Goal: Contribute content: Contribute content

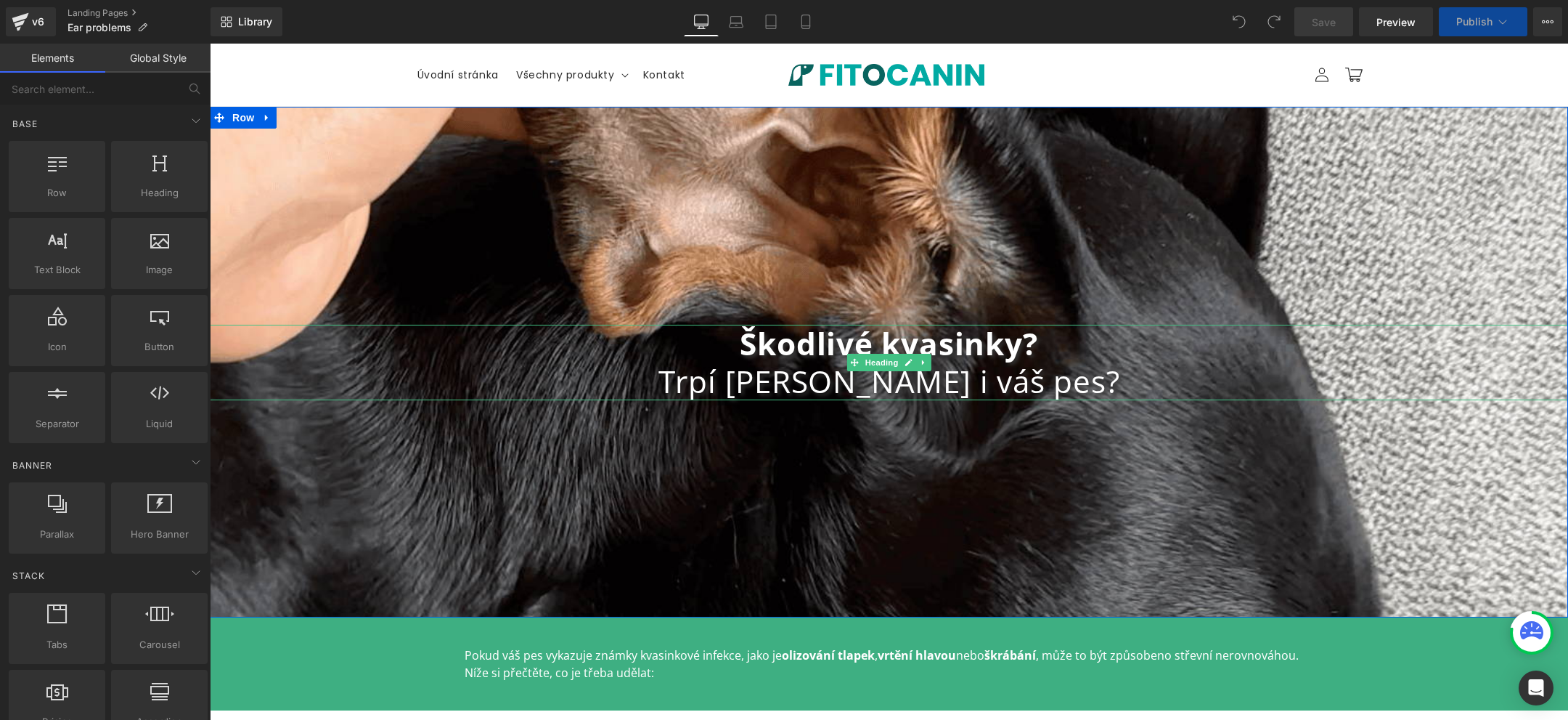
click at [1019, 348] on b "Škodlivé kvasinky?" at bounding box center [888, 343] width 297 height 42
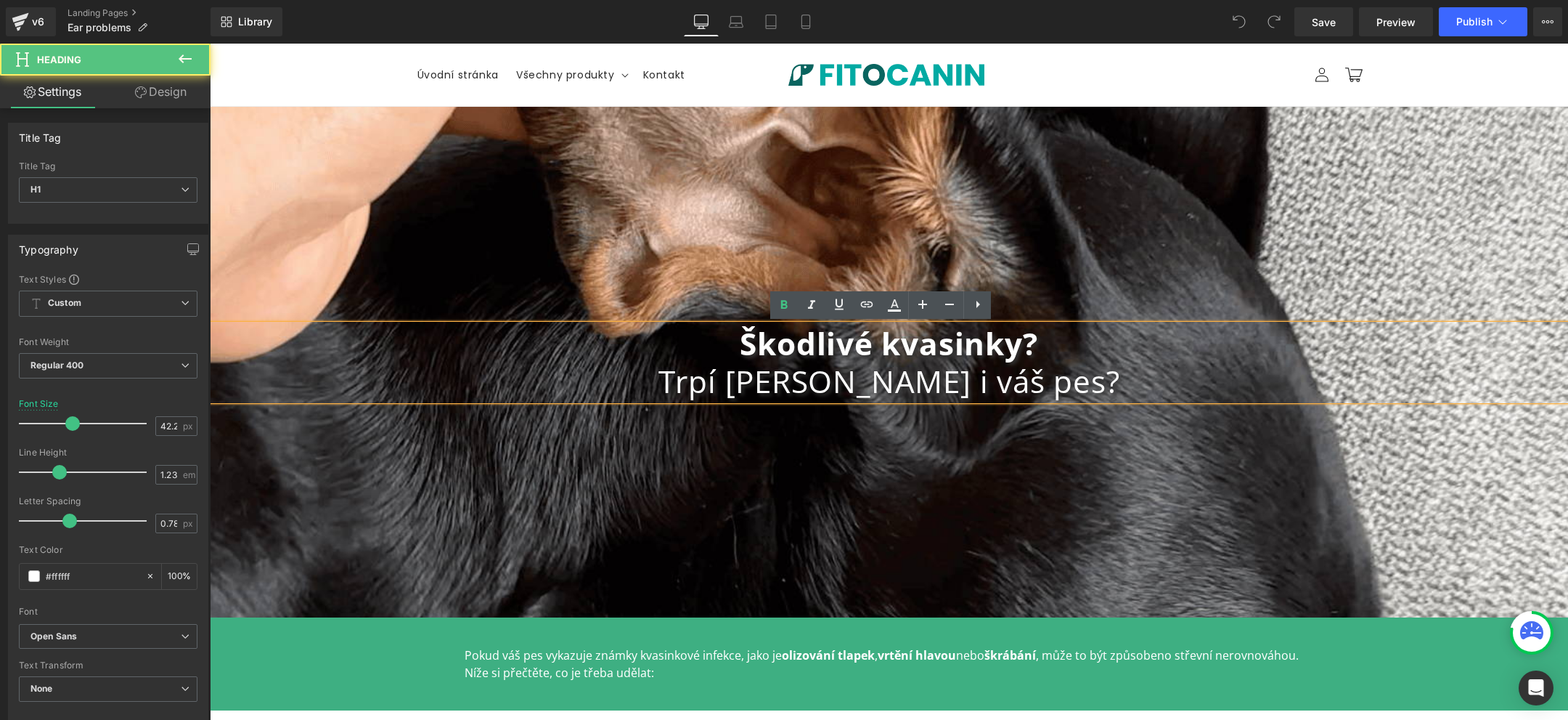
click at [952, 372] on h1 "Trpí [PERSON_NAME] i váš pes?" at bounding box center [888, 381] width 1358 height 38
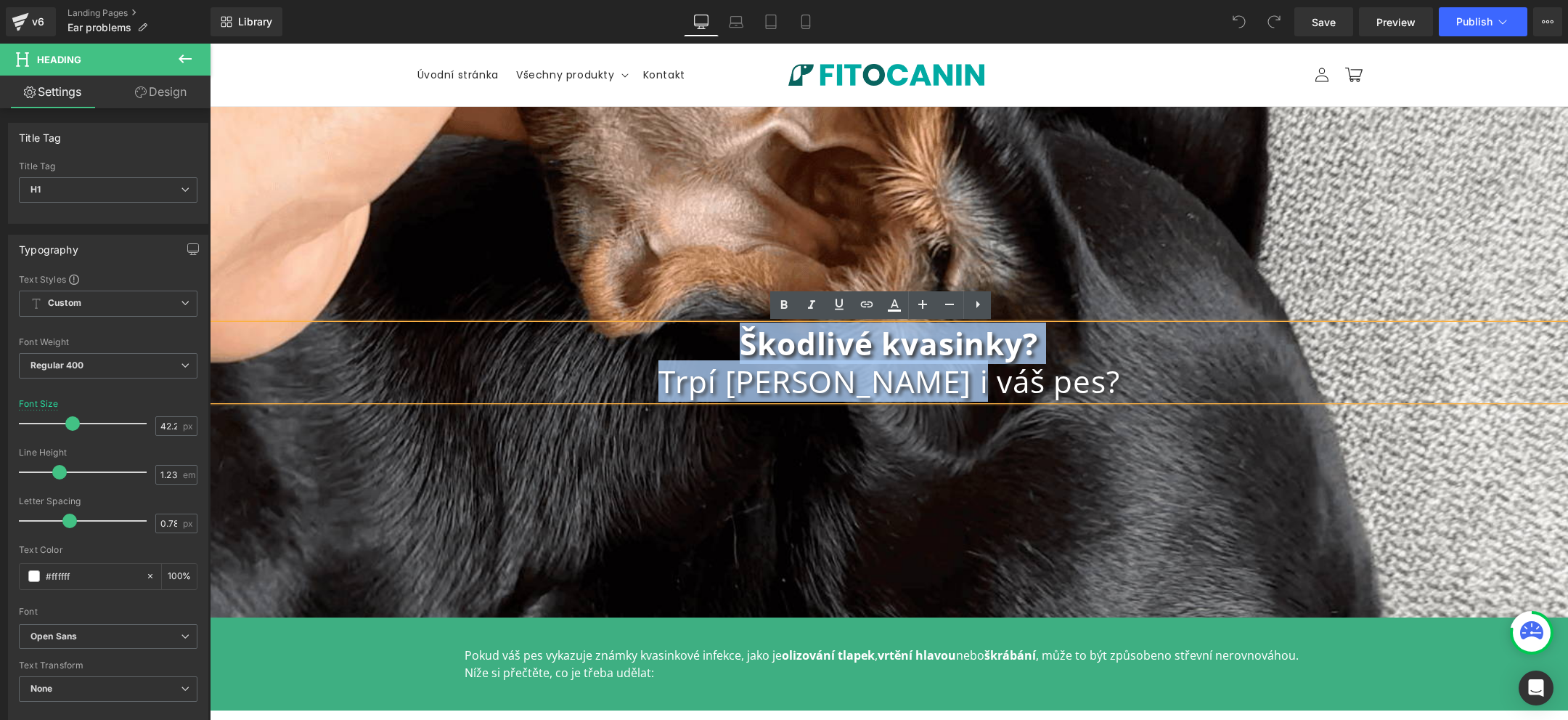
drag, startPoint x: 1020, startPoint y: 378, endPoint x: 735, endPoint y: 347, distance: 286.7
click at [735, 347] on div "Škodlivé kvasinky? Trpí jimi i váš pes?" at bounding box center [888, 363] width 1358 height 75
paste div
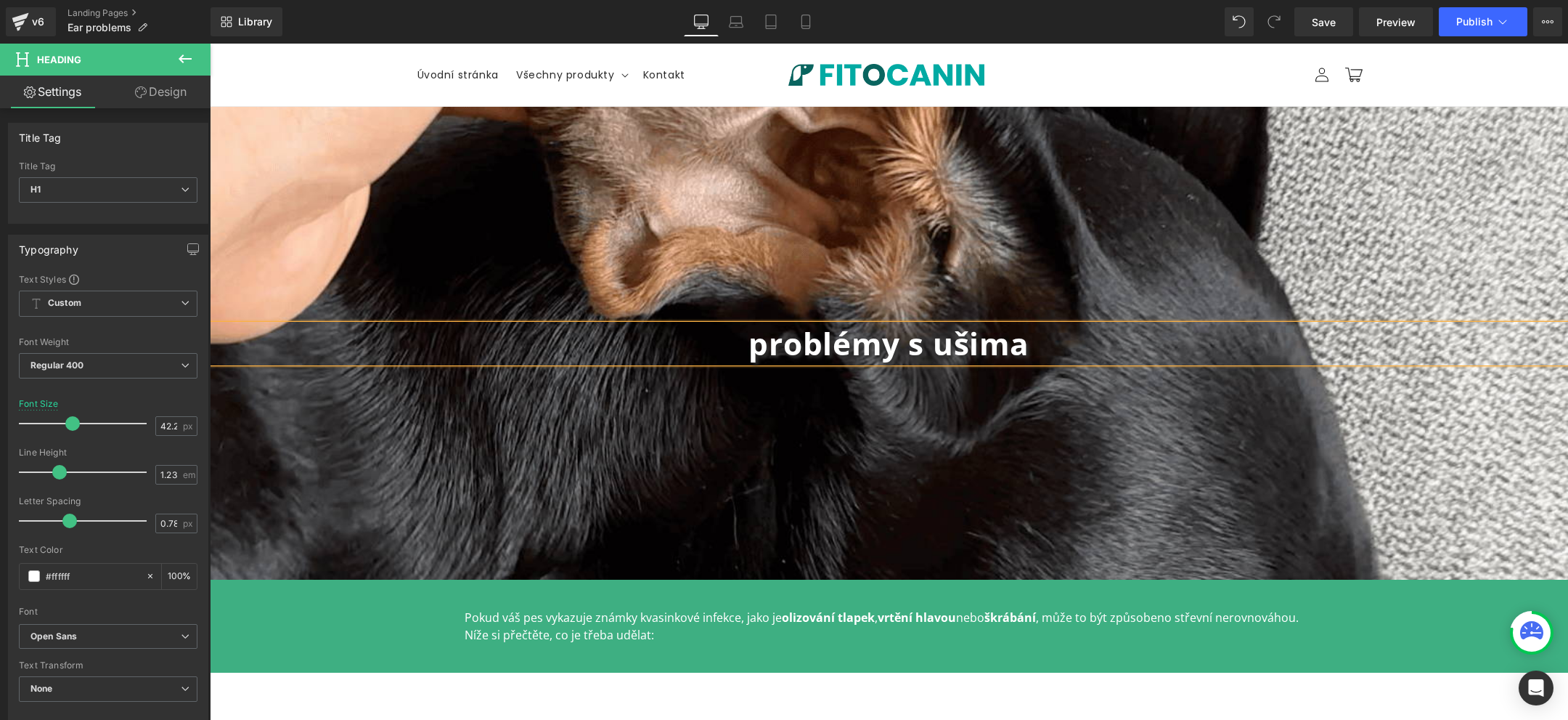
click at [757, 342] on b "problémy s ušima" at bounding box center [888, 343] width 281 height 42
click at [1007, 349] on b "Problémy s ušima" at bounding box center [888, 343] width 281 height 42
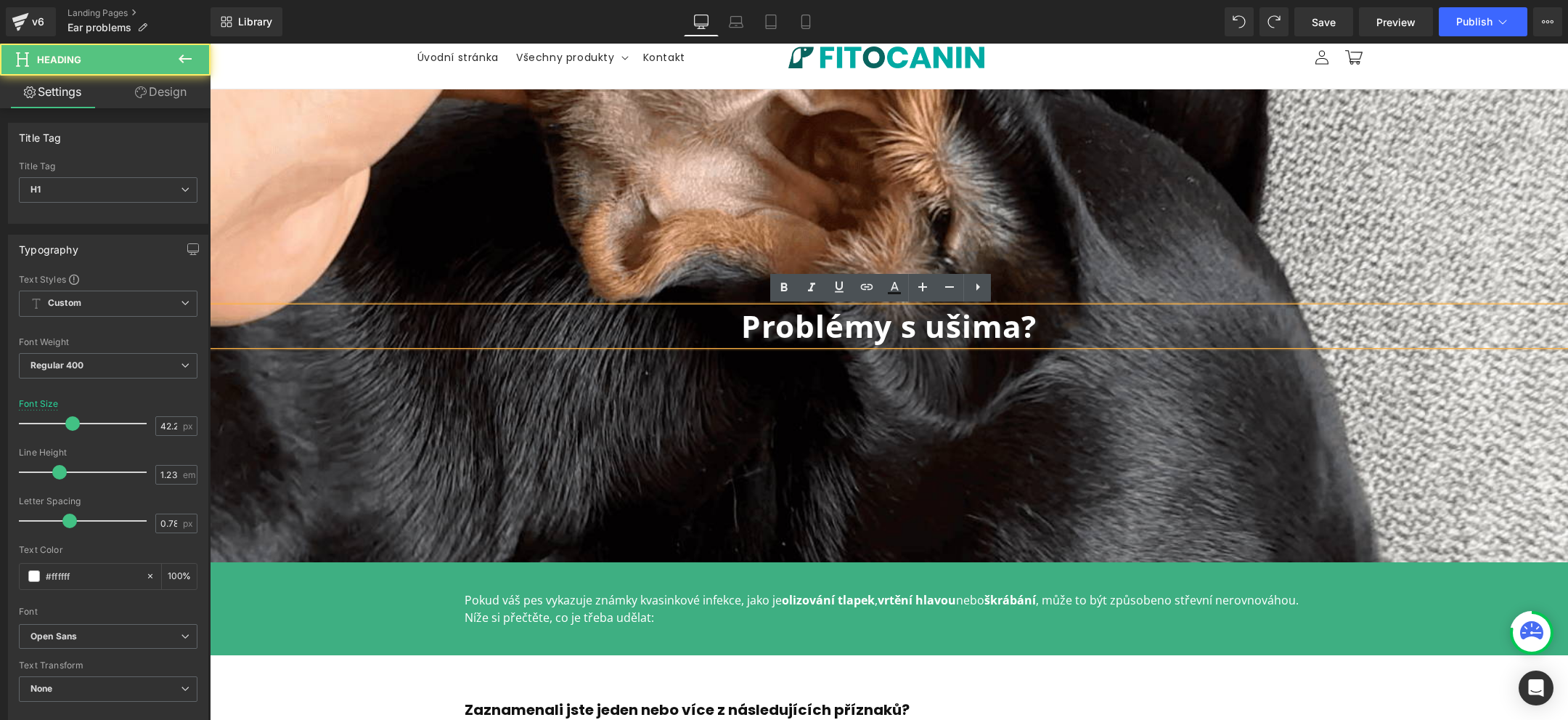
click at [1063, 327] on h1 "Problémy s ušima?" at bounding box center [888, 326] width 1358 height 38
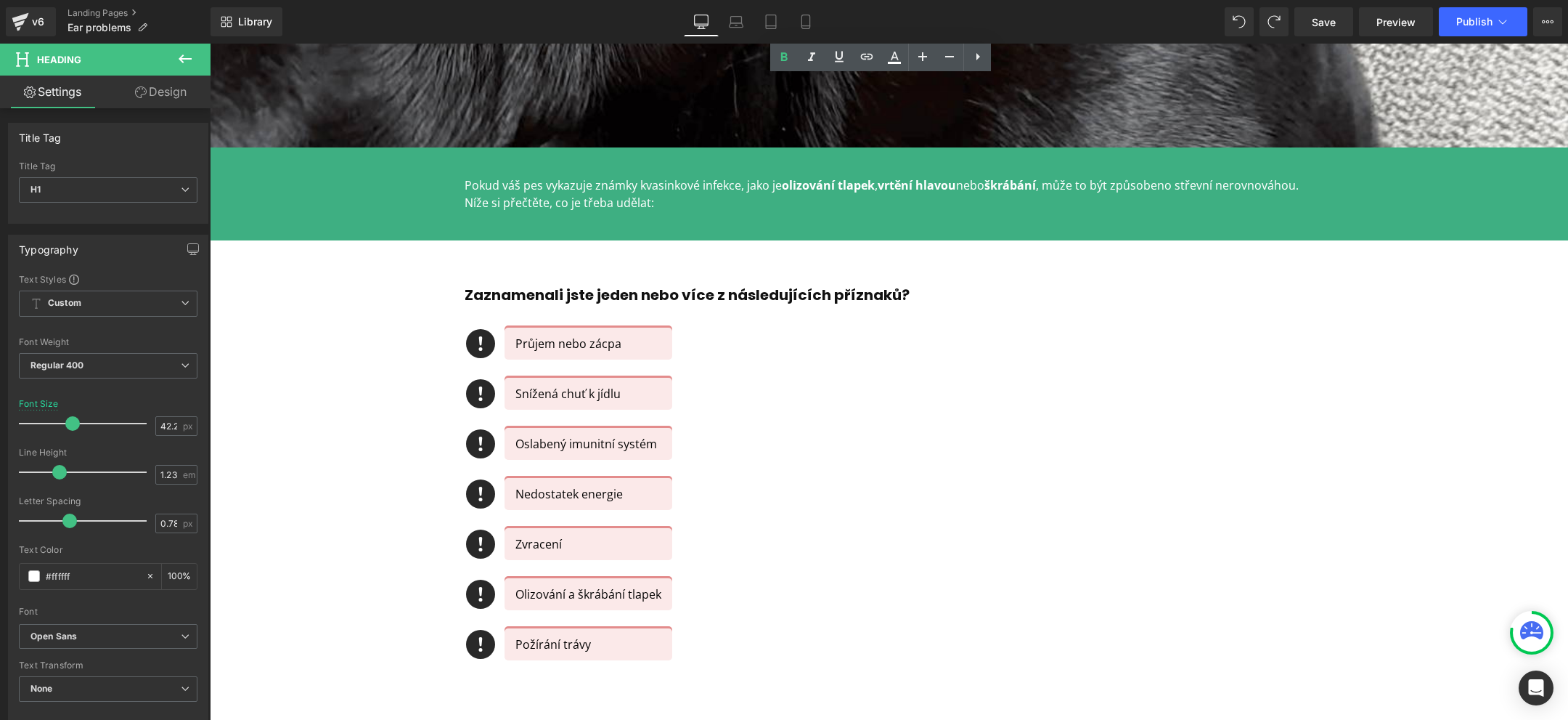
scroll to position [489, 0]
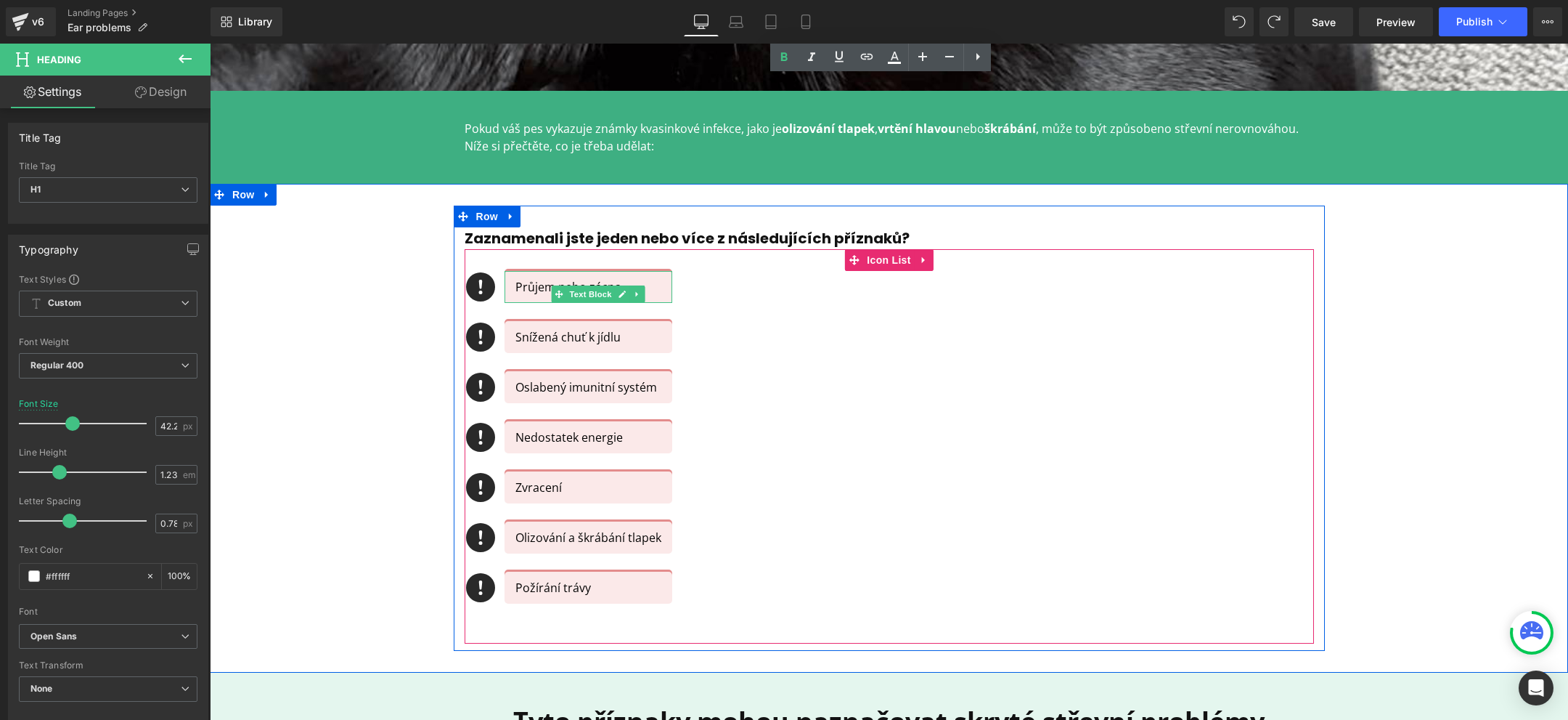
click at [545, 283] on p "Průjem nebo zácpa" at bounding box center [588, 286] width 146 height 18
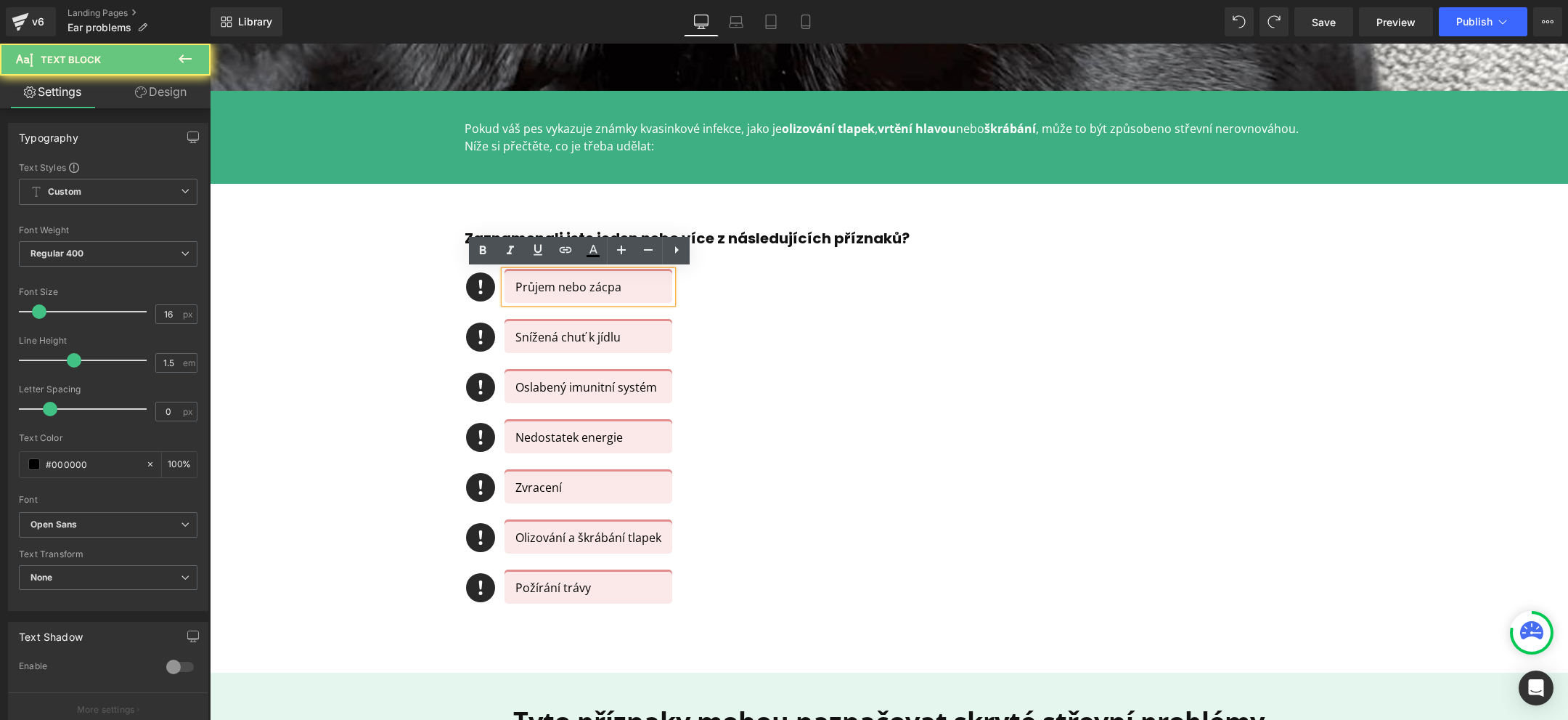
click at [545, 283] on p "Průjem nebo zácpa" at bounding box center [588, 286] width 146 height 18
copy p "Průjem nebo zácpa"
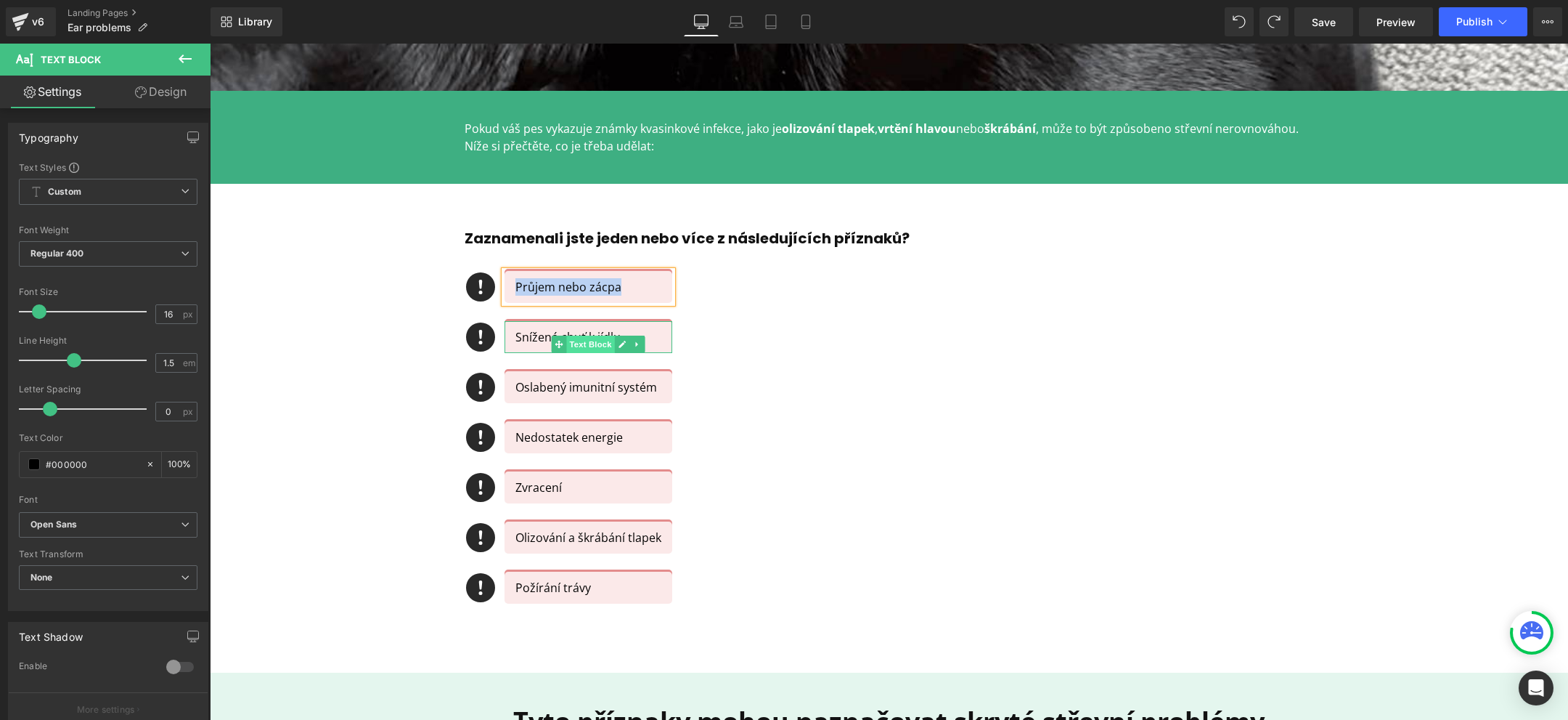
click at [567, 337] on span "Text Block" at bounding box center [590, 344] width 48 height 18
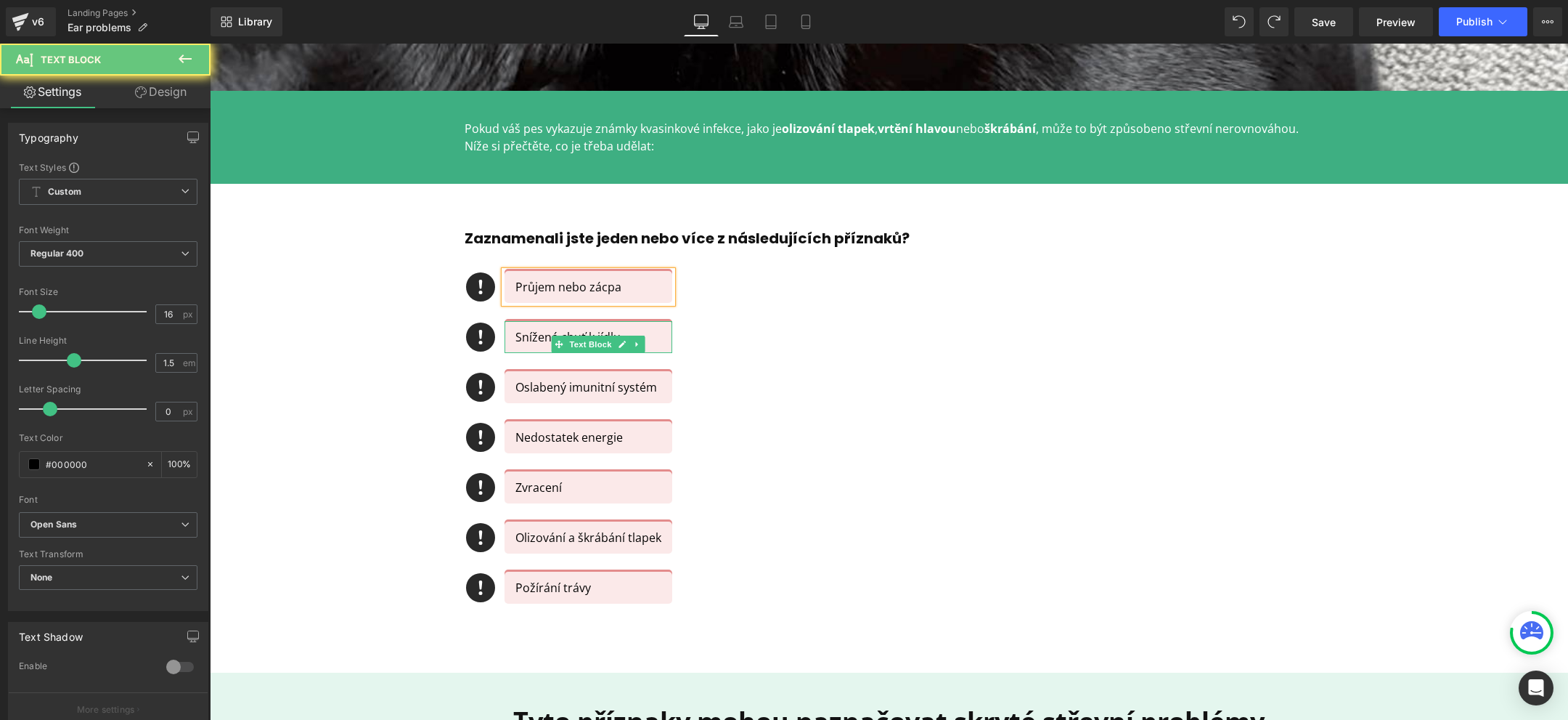
click at [521, 334] on p "Snížená chuť k jídlu" at bounding box center [588, 337] width 146 height 18
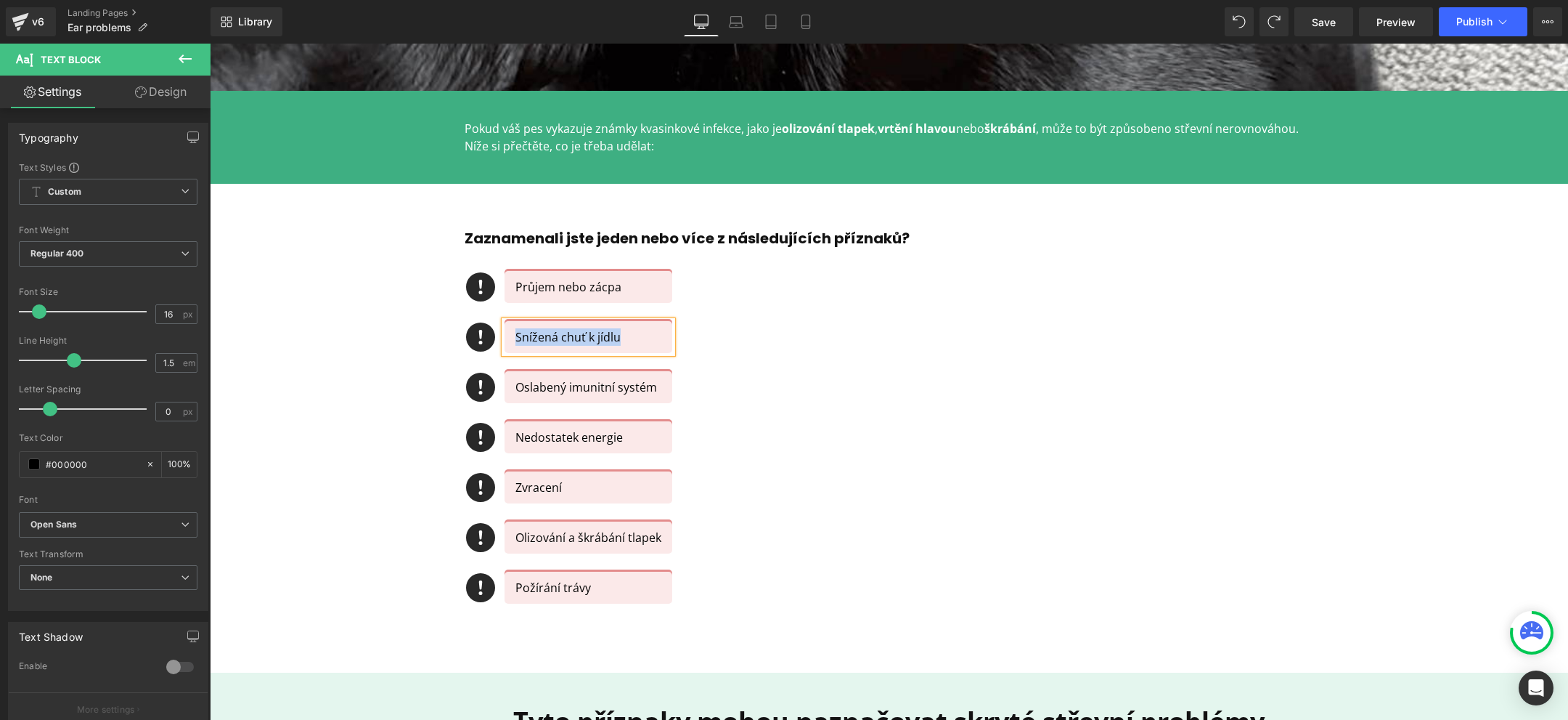
copy p "Snížená chuť k jídlu"
click at [539, 434] on p "Nedostatek energie" at bounding box center [588, 437] width 146 height 18
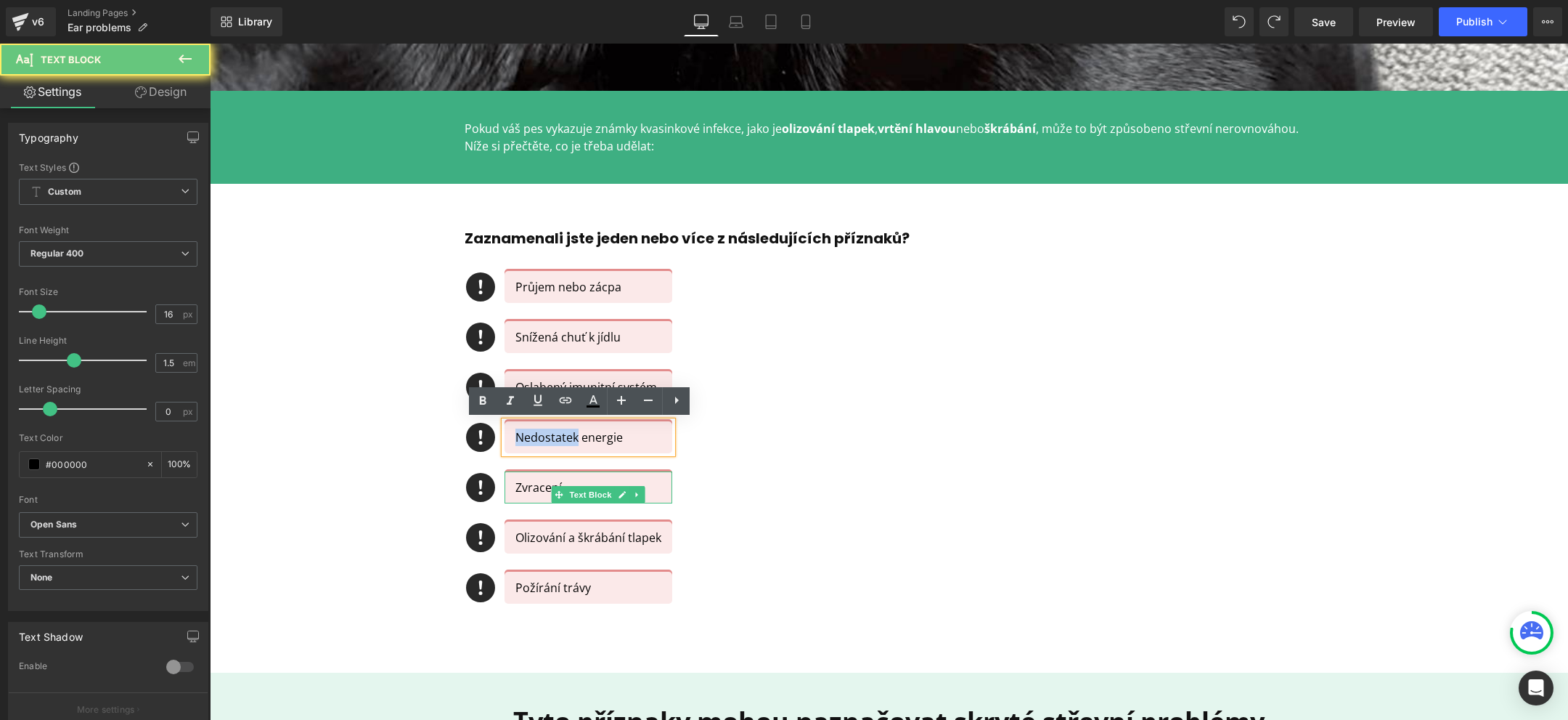
click at [525, 485] on p "Zvracení" at bounding box center [588, 487] width 146 height 18
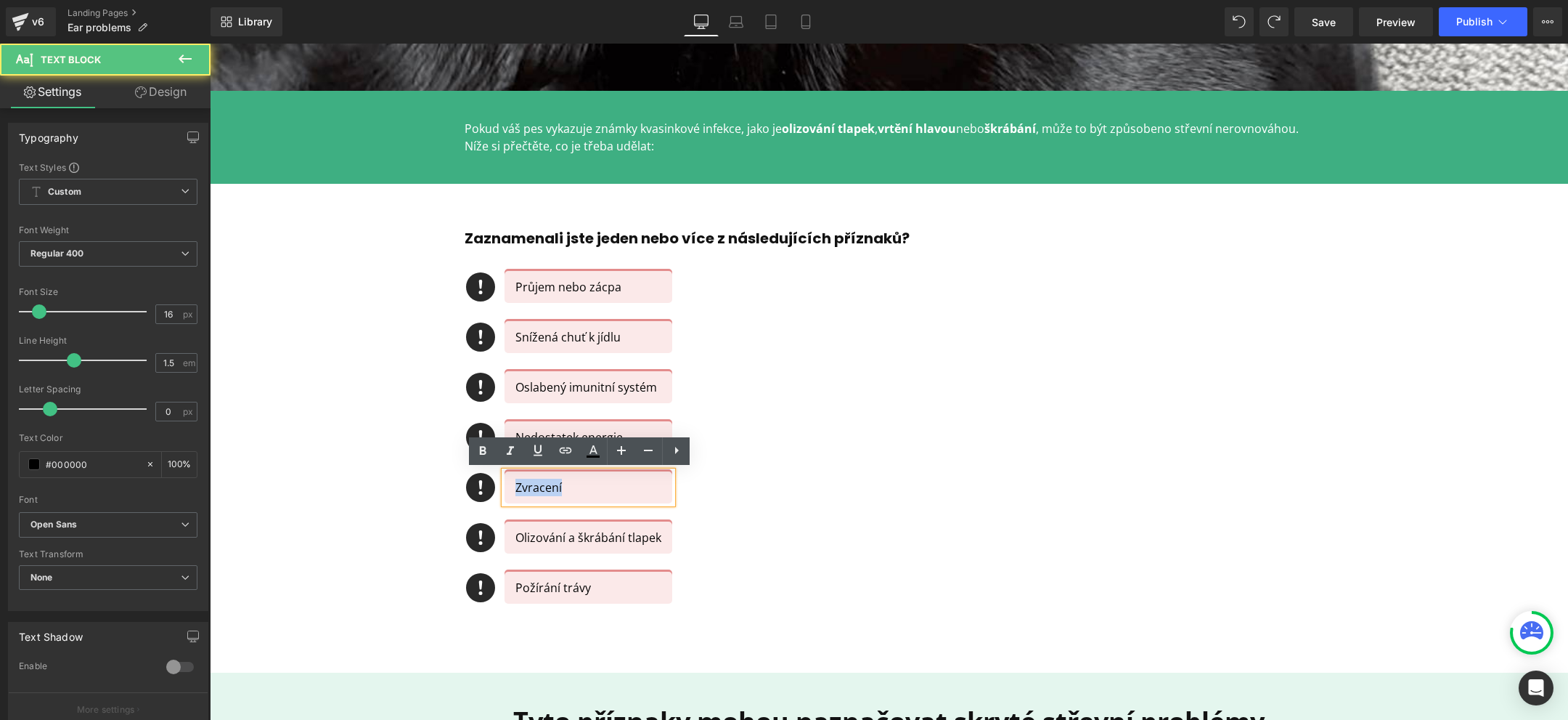
click at [525, 485] on p "Zvracení" at bounding box center [588, 487] width 146 height 18
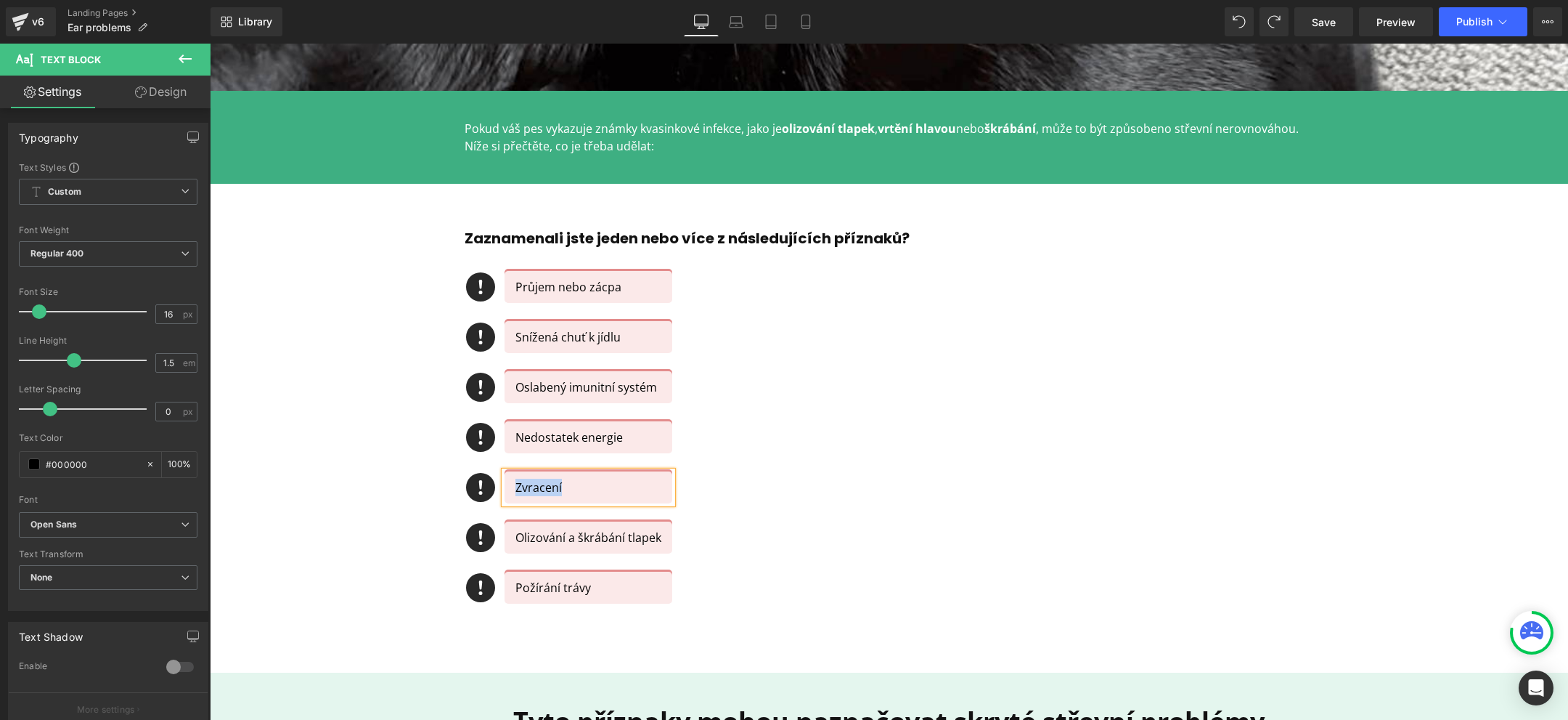
copy p "Zvracení"
click at [527, 535] on p "Olizování a škrábání tlapek" at bounding box center [588, 537] width 146 height 18
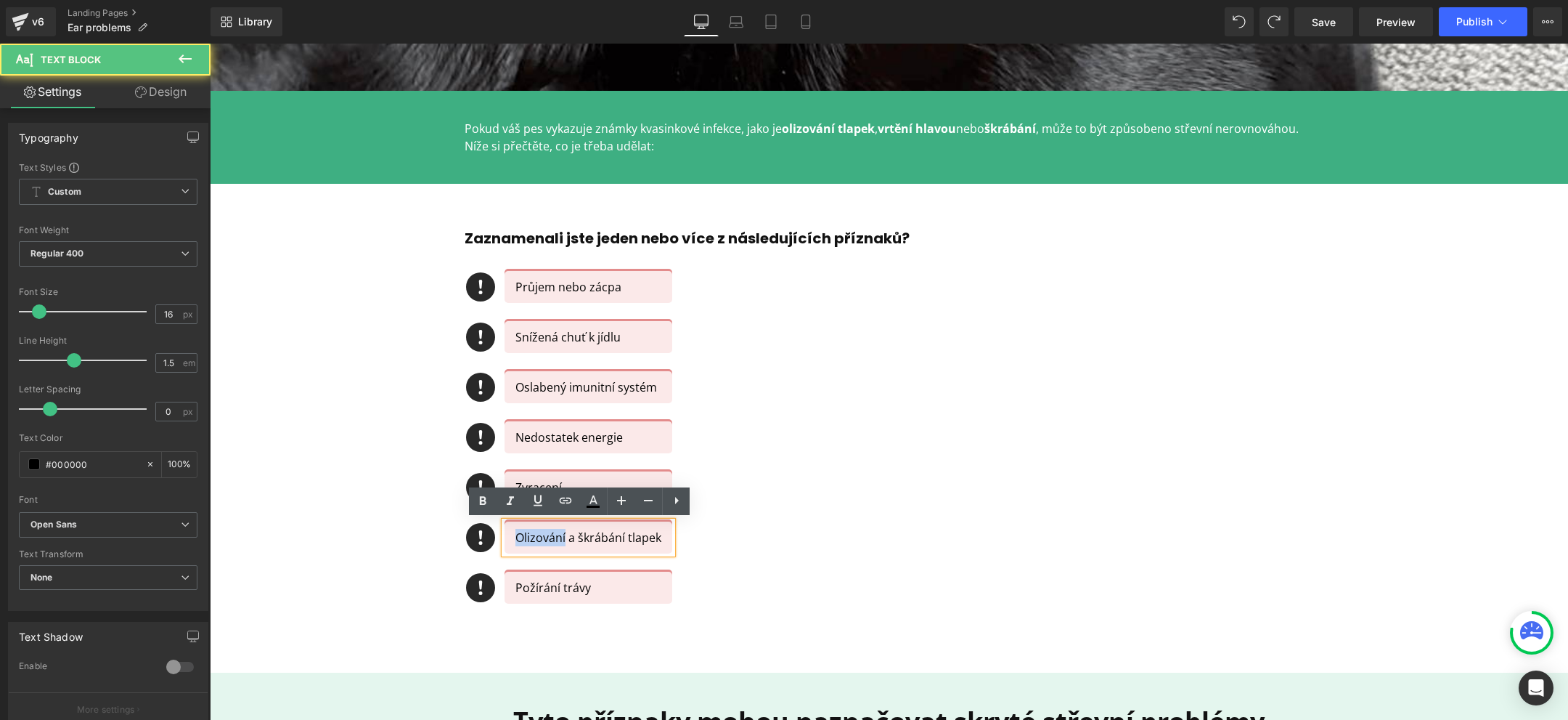
click at [527, 535] on p "Olizování a škrábání tlapek" at bounding box center [588, 537] width 146 height 18
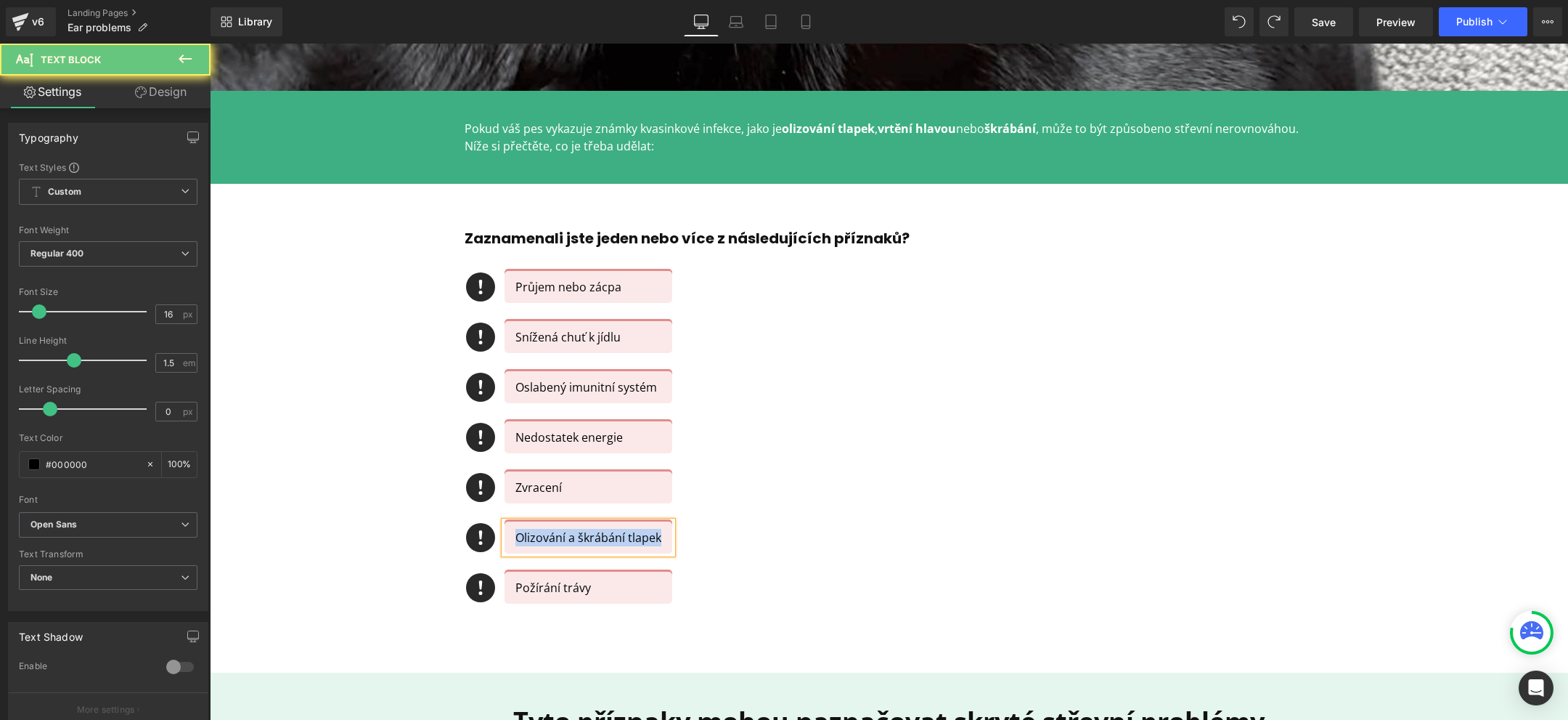
copy p "Olizování a škrábání tlapek"
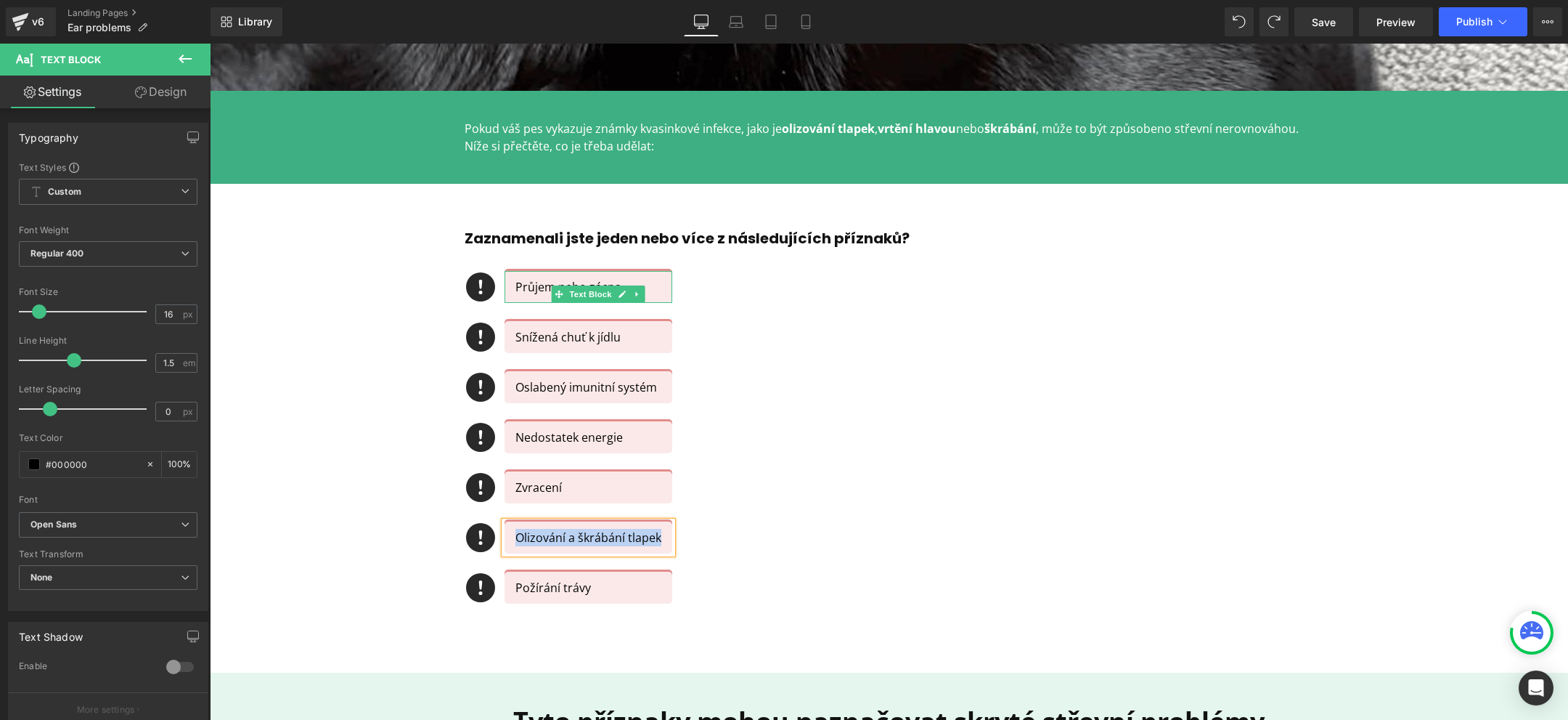
click at [526, 286] on p "Průjem nebo zácpa" at bounding box center [588, 286] width 146 height 18
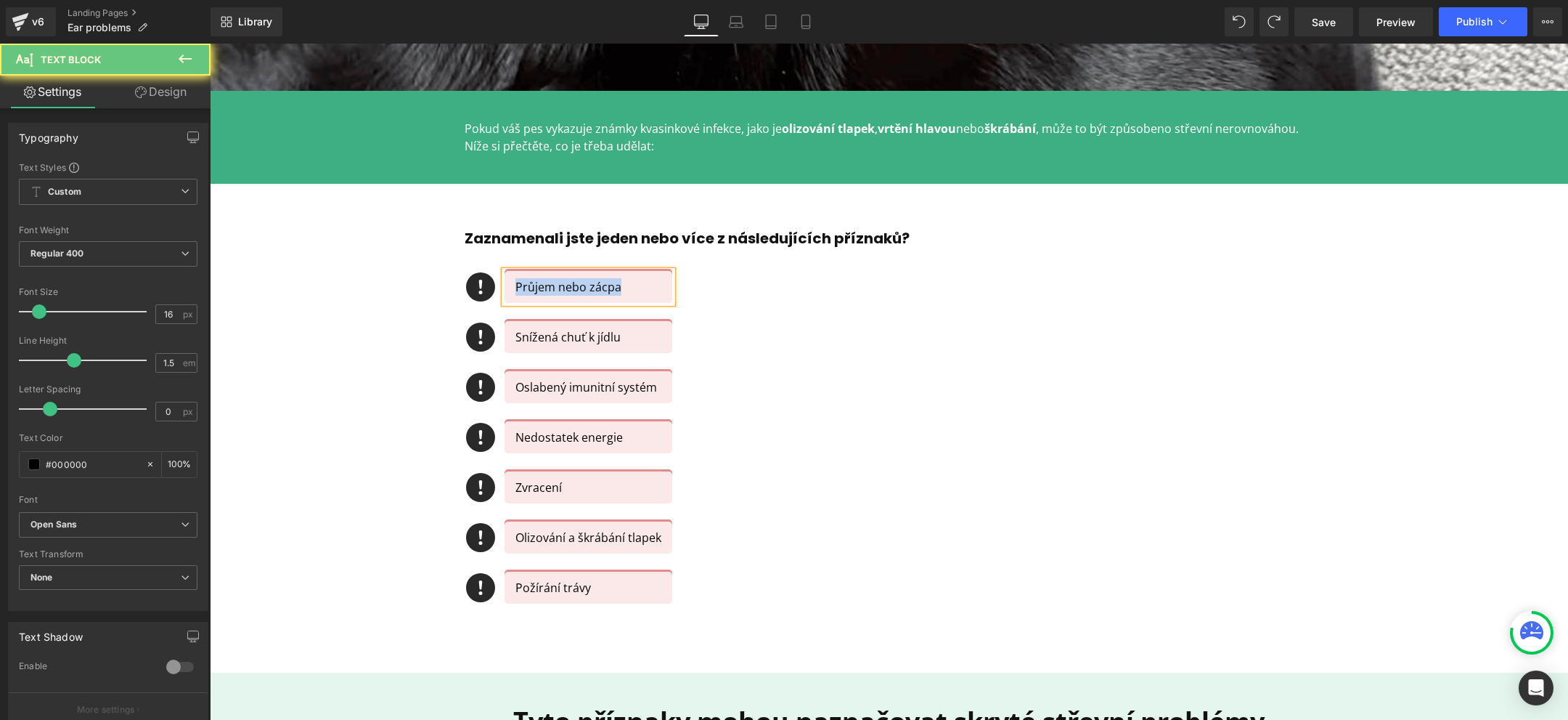
copy p "Průjem nebo zácpa"
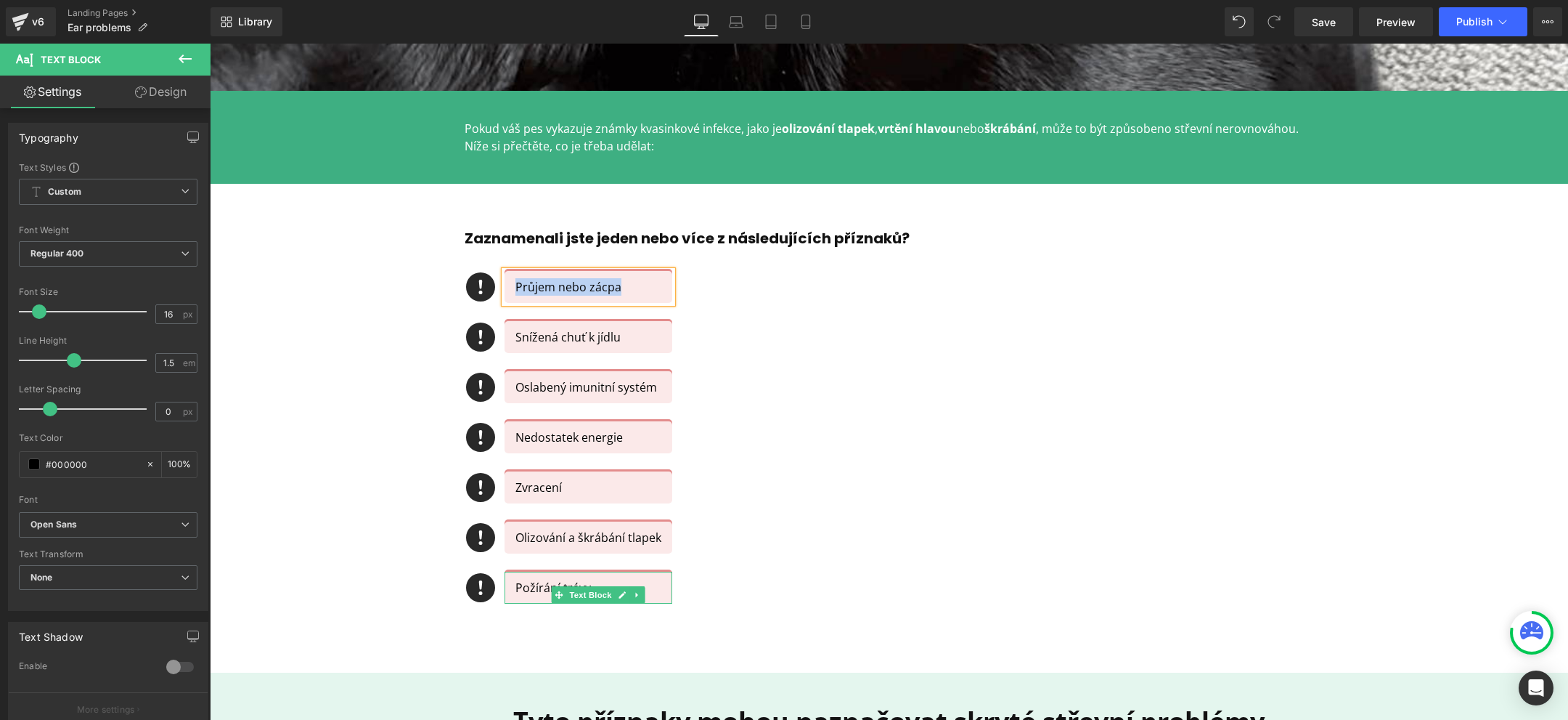
click at [535, 591] on p "Požírání trávy" at bounding box center [588, 587] width 146 height 18
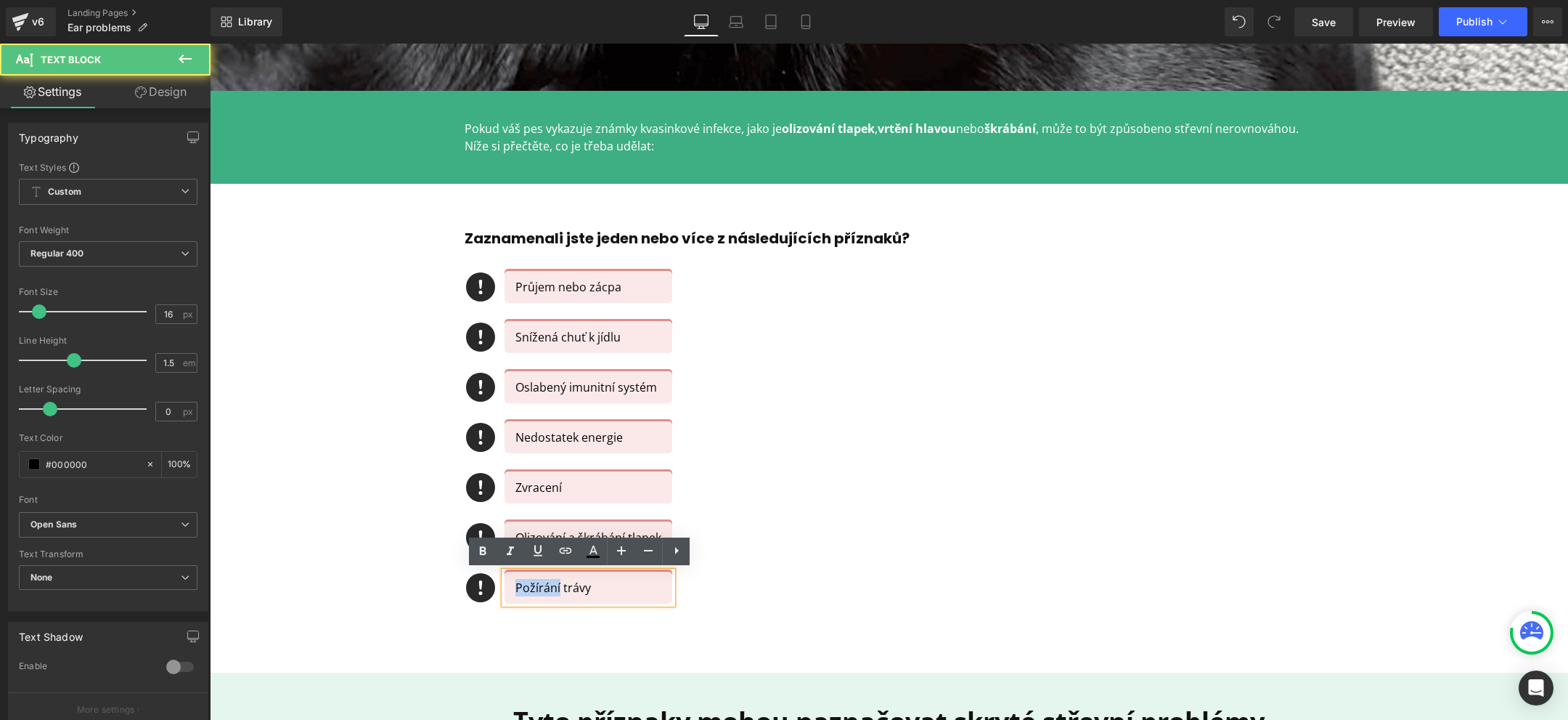
click at [535, 591] on p "Požírání trávy" at bounding box center [588, 587] width 146 height 18
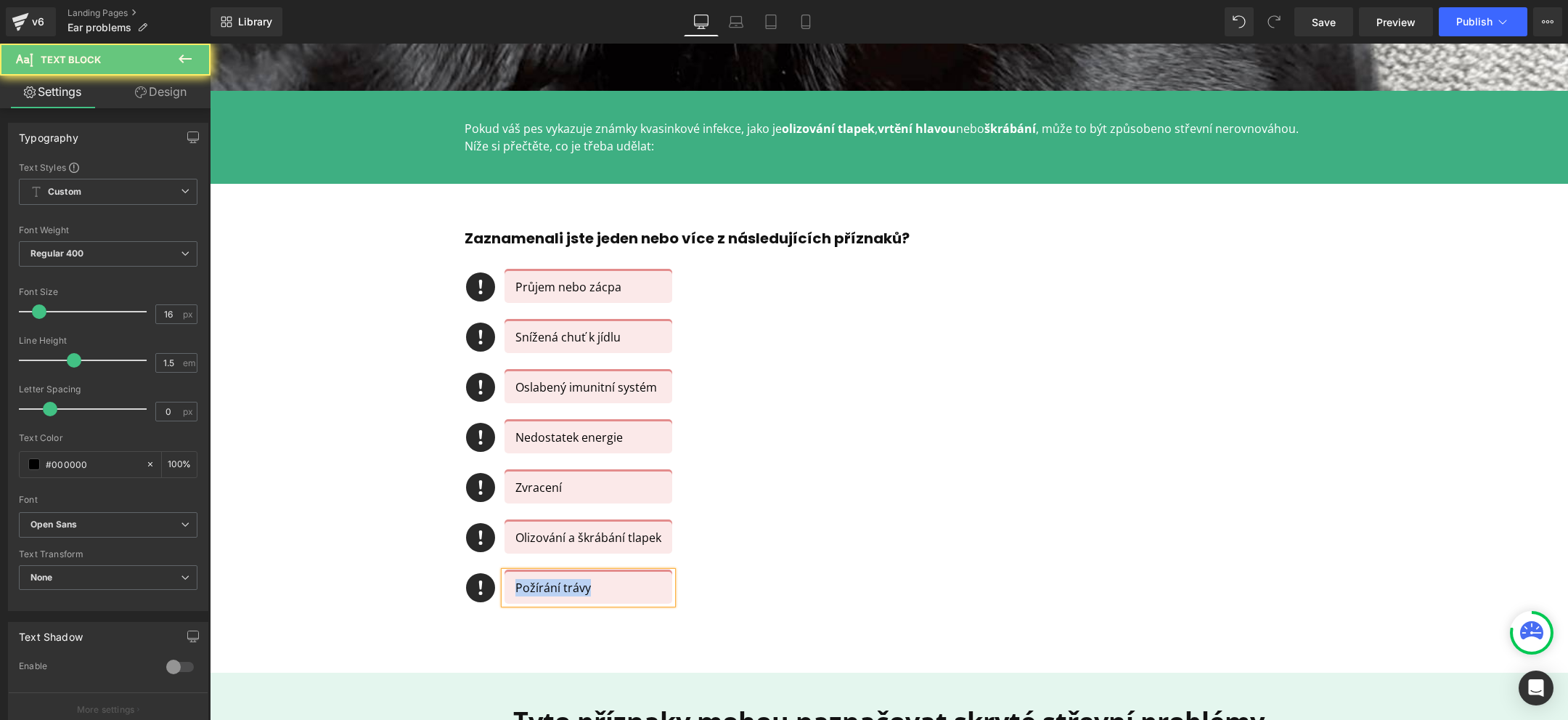
copy p "Požírání trávy"
click at [519, 489] on p "Zvracení" at bounding box center [588, 487] width 146 height 18
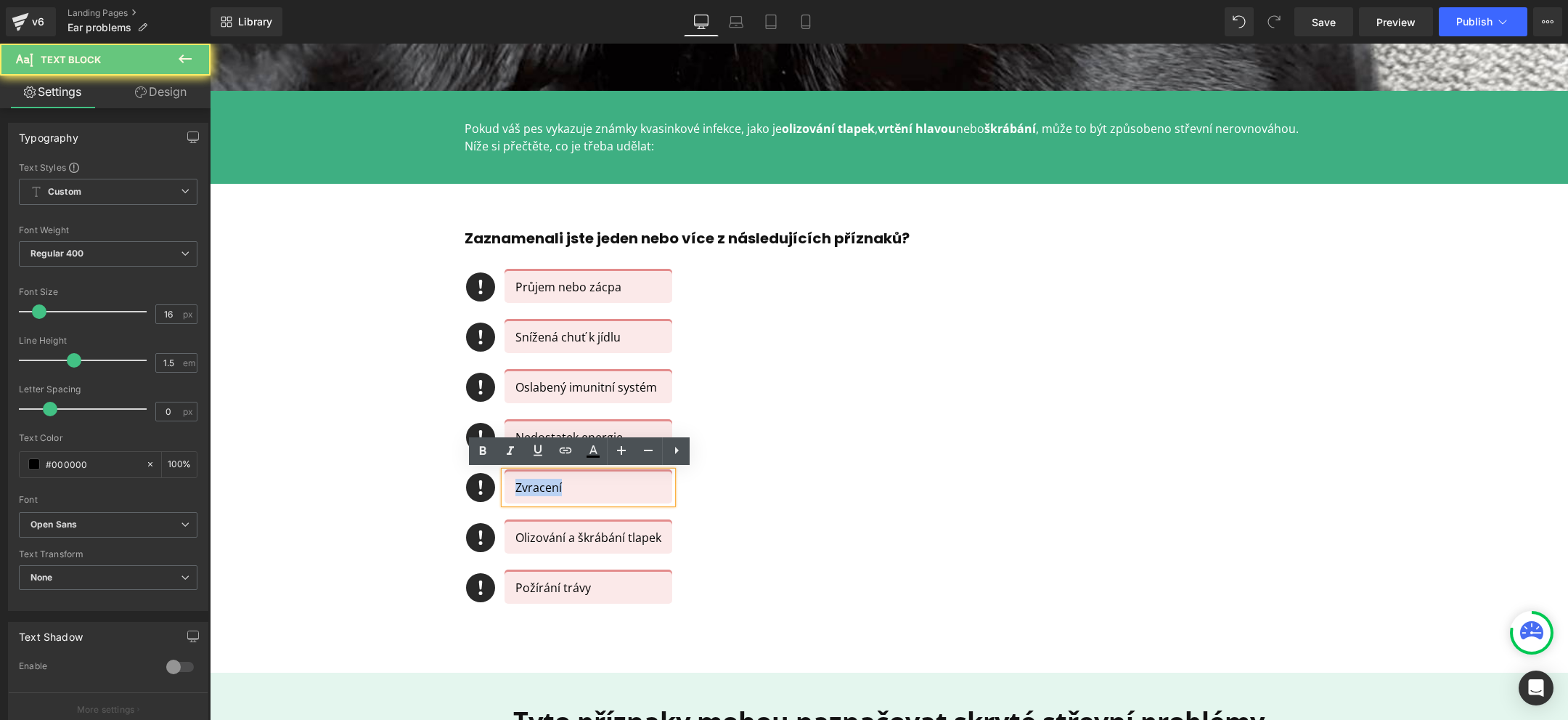
click at [519, 489] on p "Zvracení" at bounding box center [588, 487] width 146 height 18
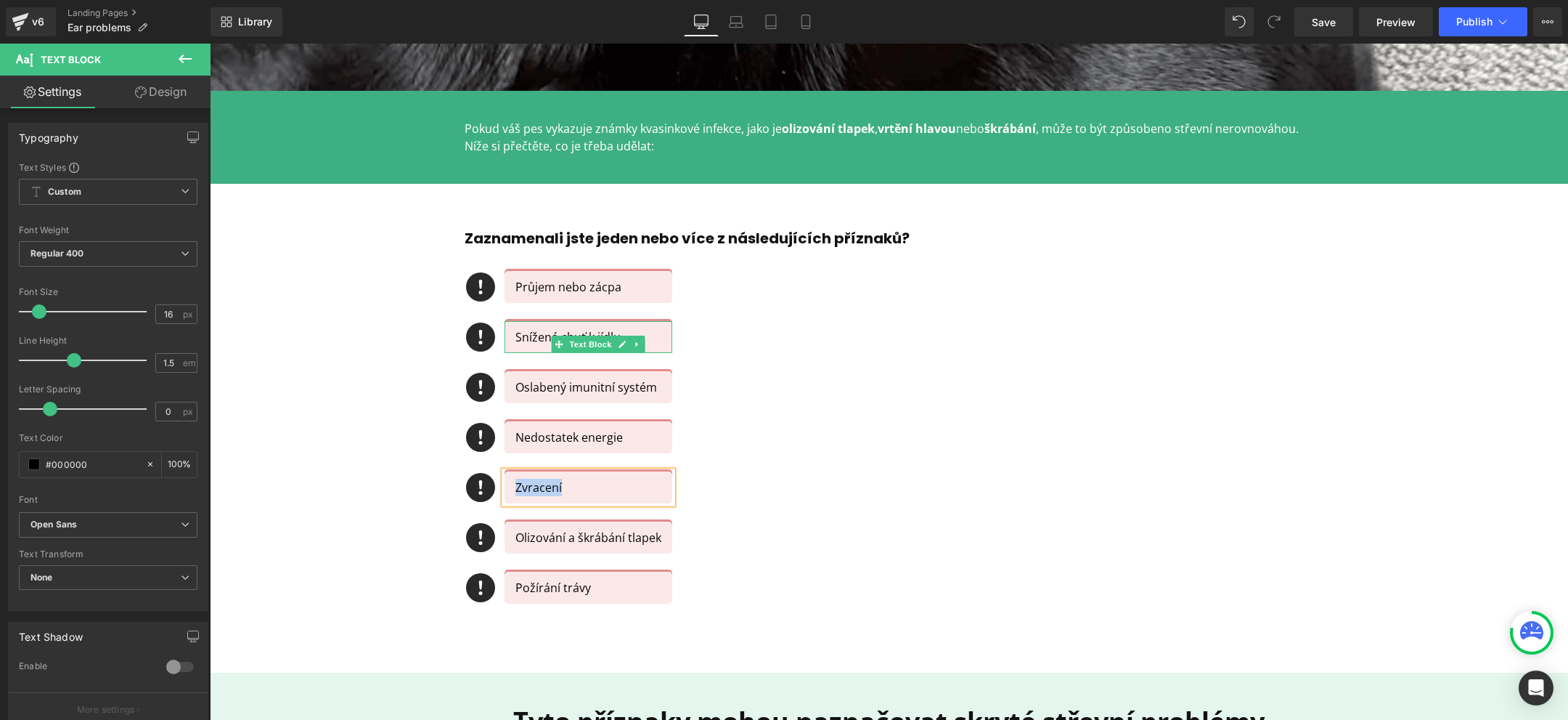
click at [524, 342] on p "Snížená chuť k jídlu" at bounding box center [588, 337] width 146 height 18
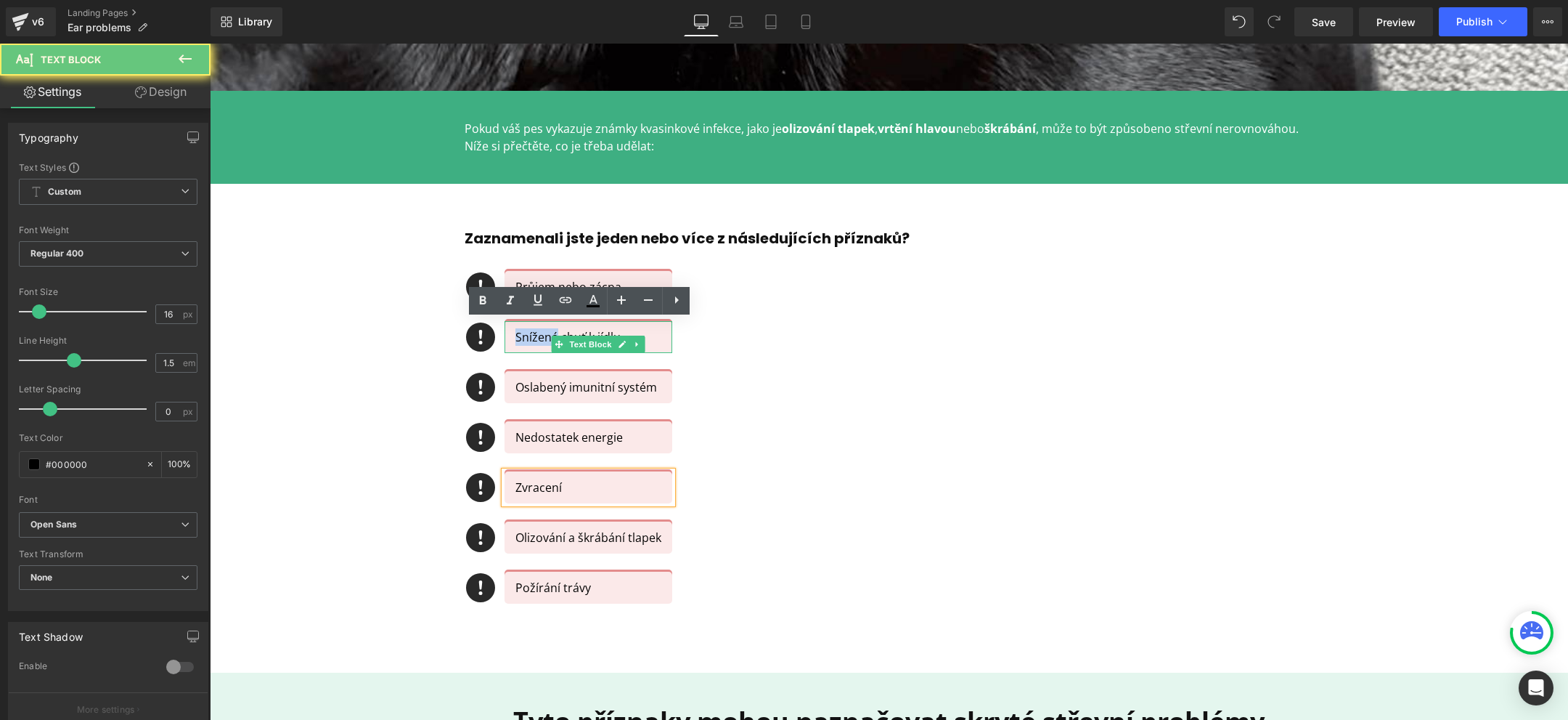
click at [524, 342] on p "Snížená chuť k jídlu" at bounding box center [588, 337] width 146 height 18
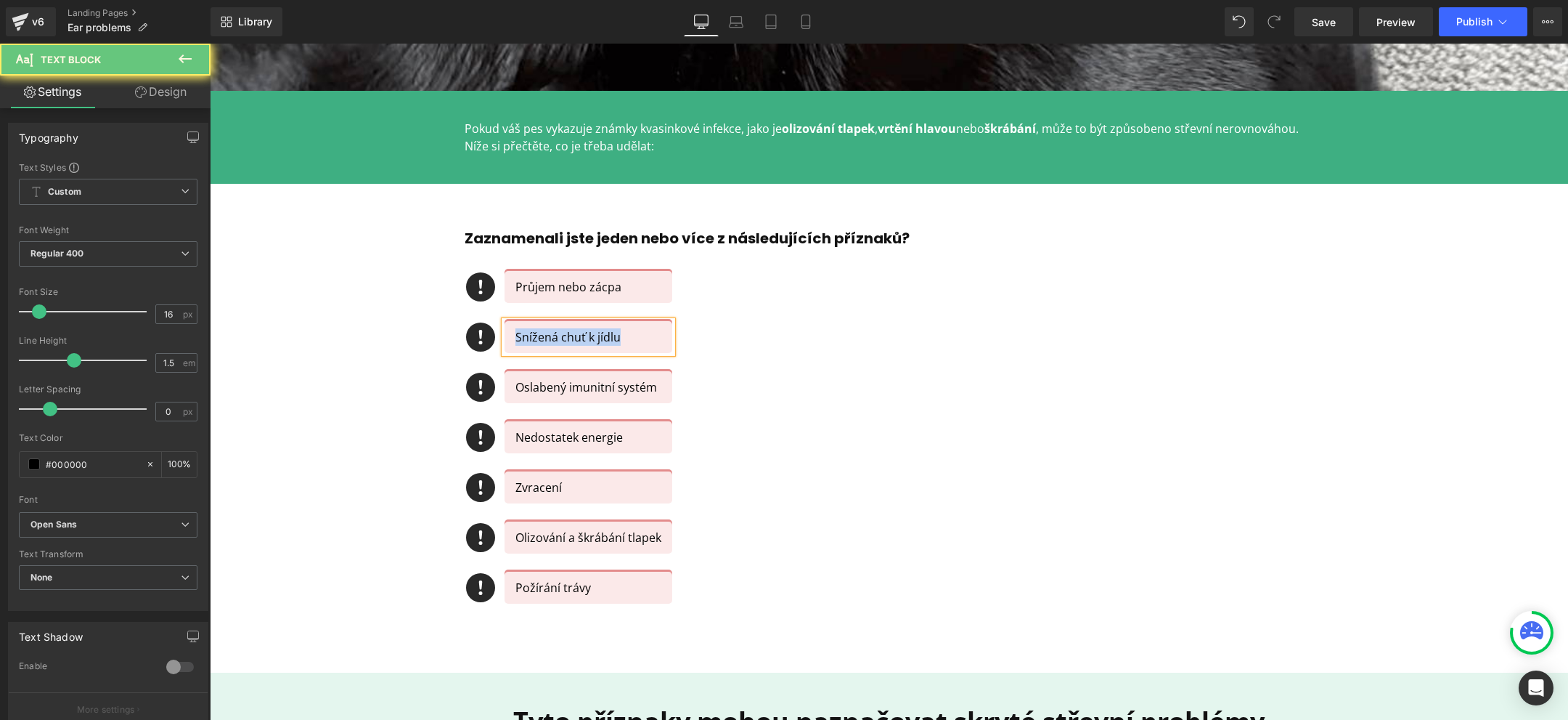
copy p "Snížená chuť k jídlu"
click at [471, 593] on div "Icon" at bounding box center [480, 591] width 33 height 38
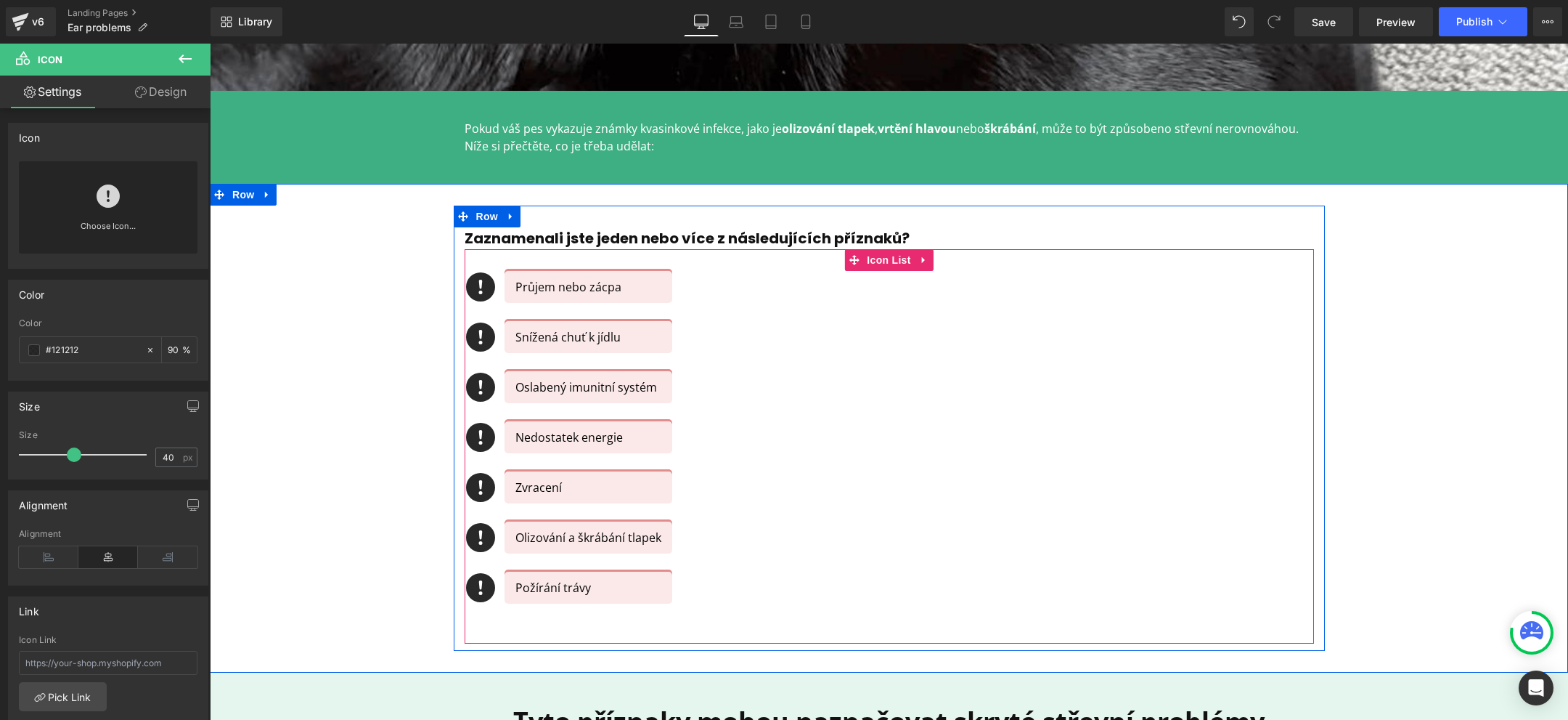
click at [741, 592] on div "Icon Průjem nebo zácpa Text Block Icon Snížená chuť k jídlu Text Block Icon Osl…" at bounding box center [888, 446] width 849 height 351
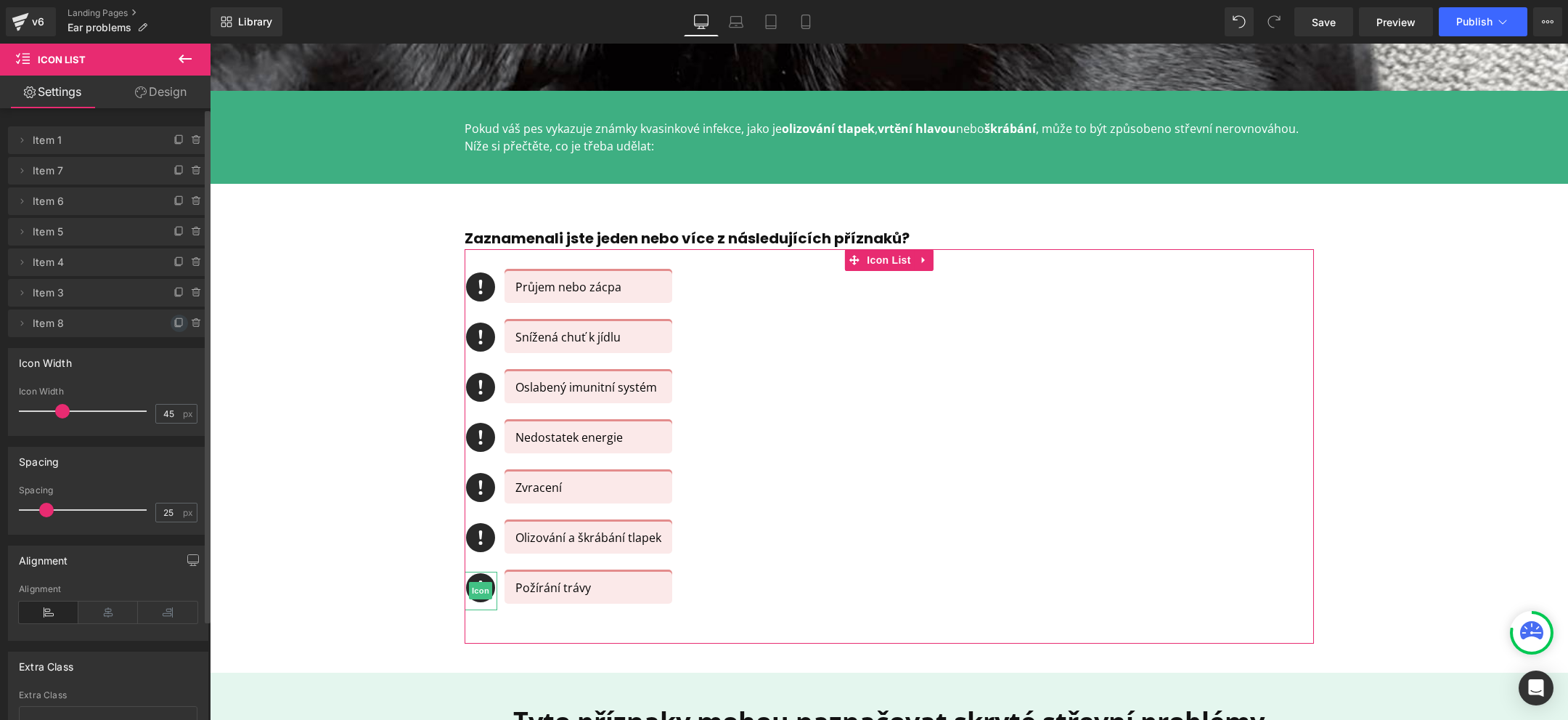
click at [175, 326] on icon at bounding box center [178, 323] width 6 height 7
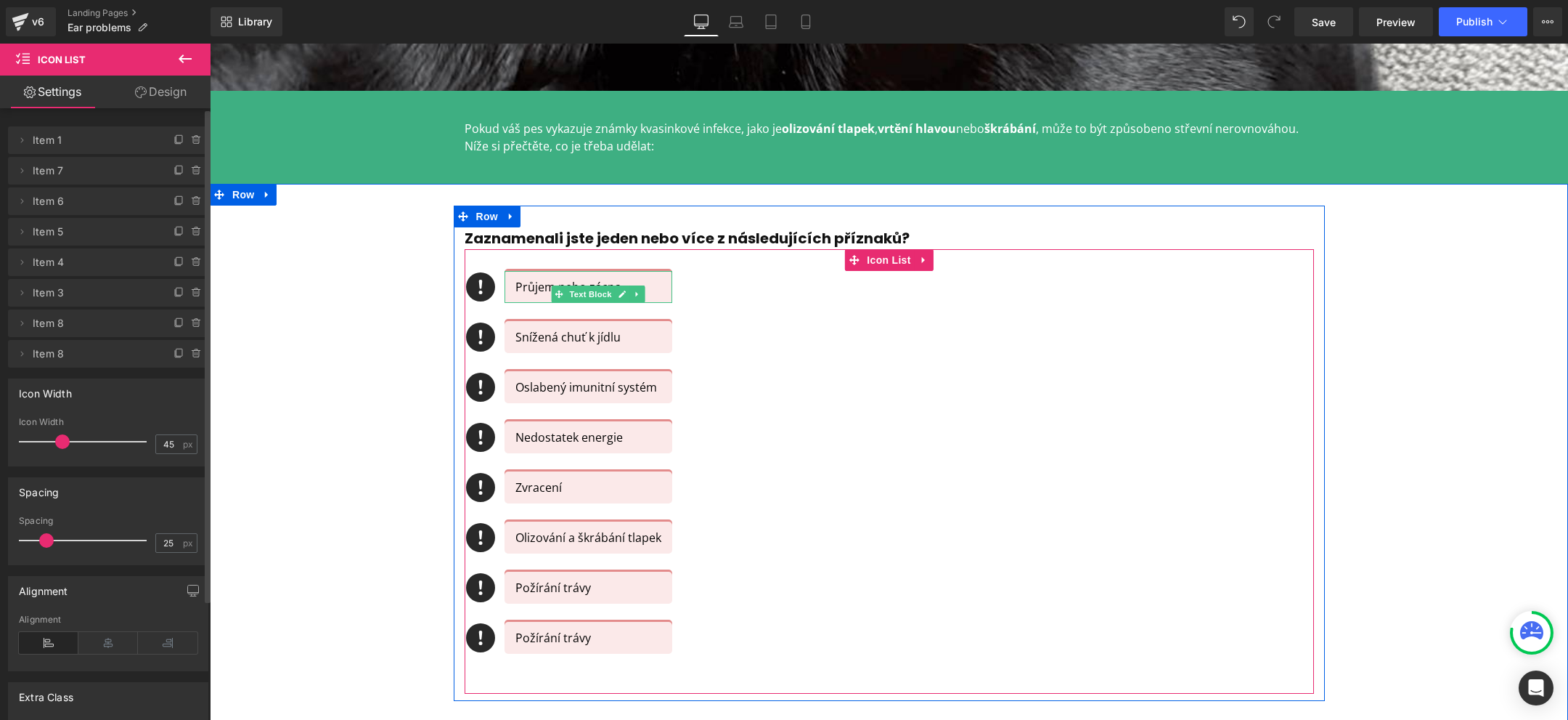
click at [531, 284] on p "Průjem nebo zácpa" at bounding box center [588, 286] width 146 height 18
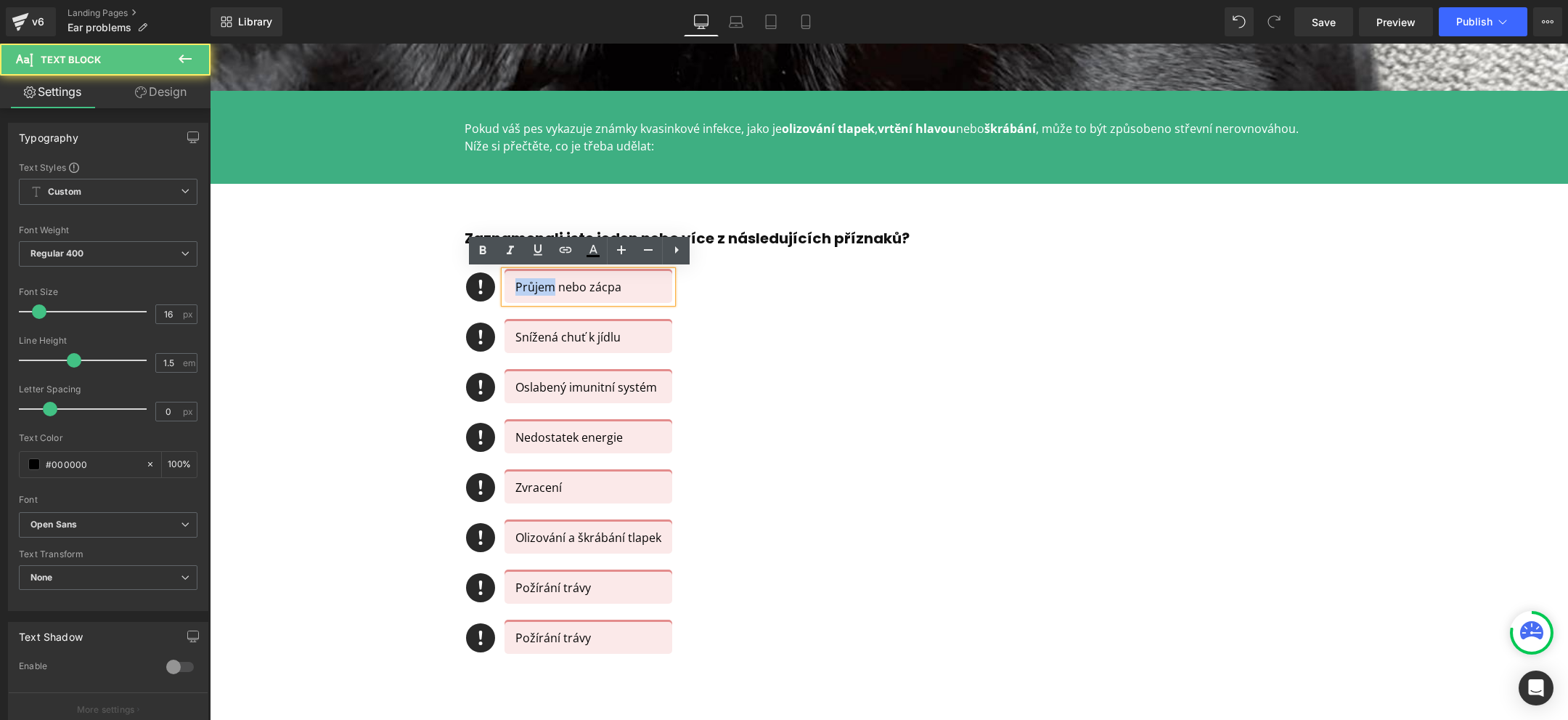
click at [531, 284] on p "Průjem nebo zácpa" at bounding box center [588, 286] width 146 height 18
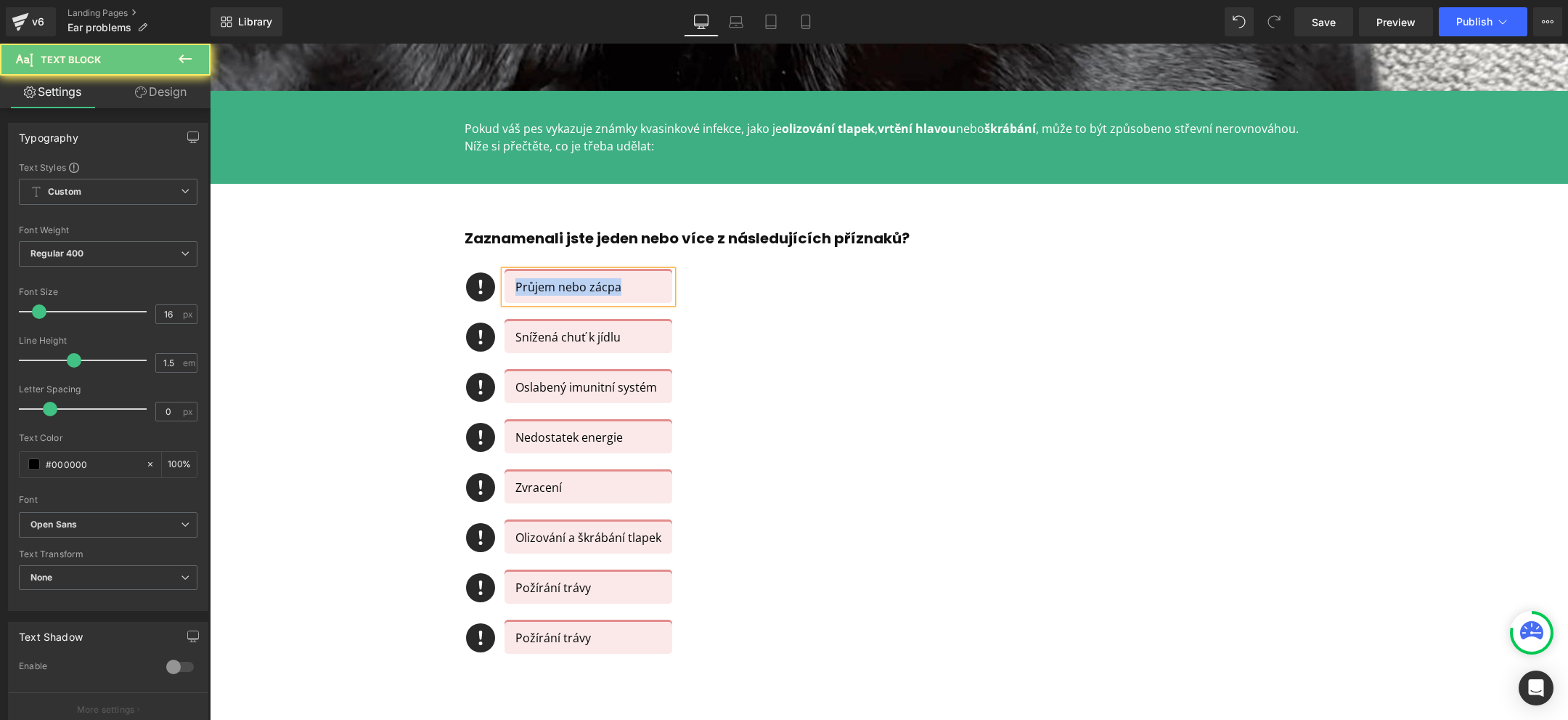
copy p "Průjem nebo zácpa"
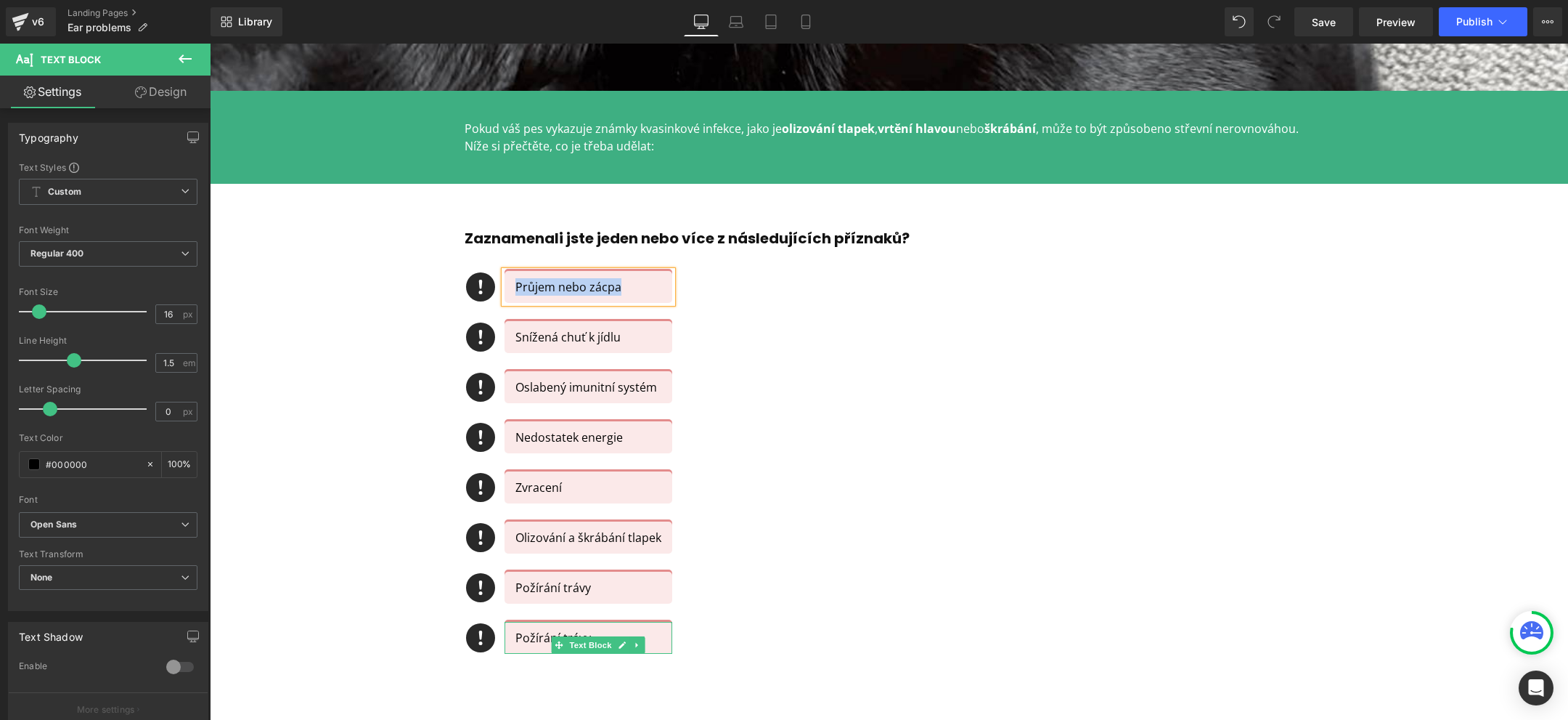
click at [519, 637] on p "Požírání trávy" at bounding box center [588, 637] width 146 height 18
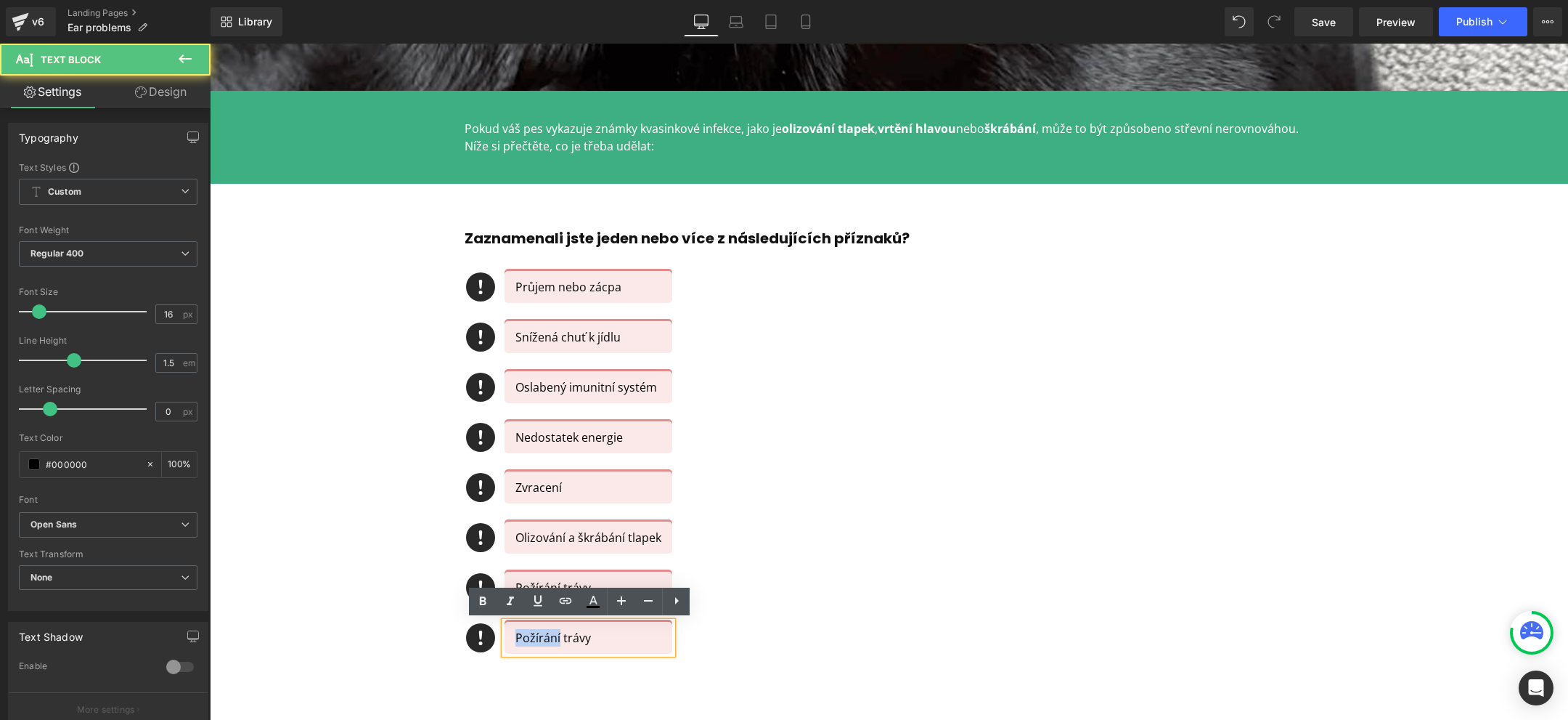
click at [519, 637] on p "Požírání trávy" at bounding box center [588, 637] width 146 height 18
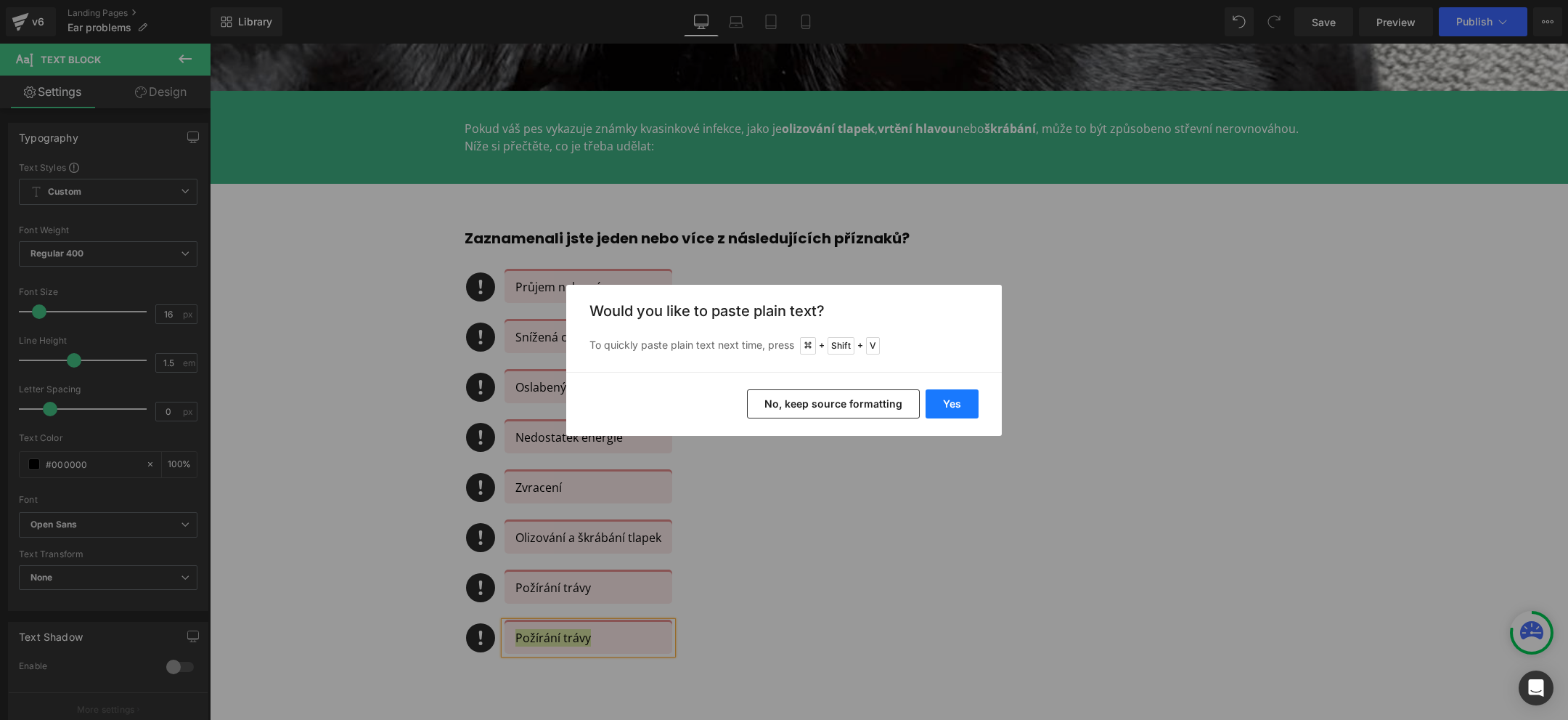
click at [955, 398] on button "Yes" at bounding box center [951, 403] width 53 height 29
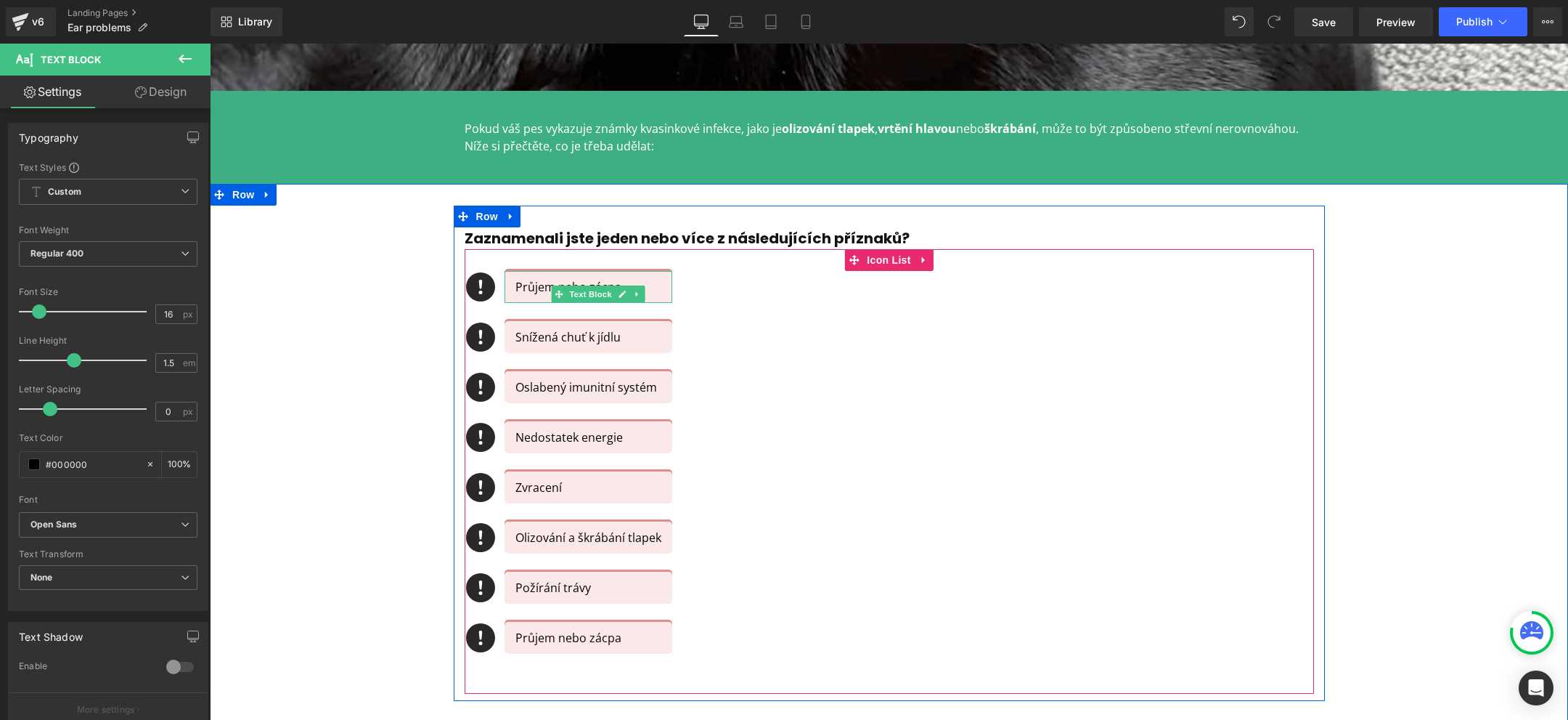
click at [540, 286] on p "Průjem nebo zácpa" at bounding box center [588, 286] width 146 height 18
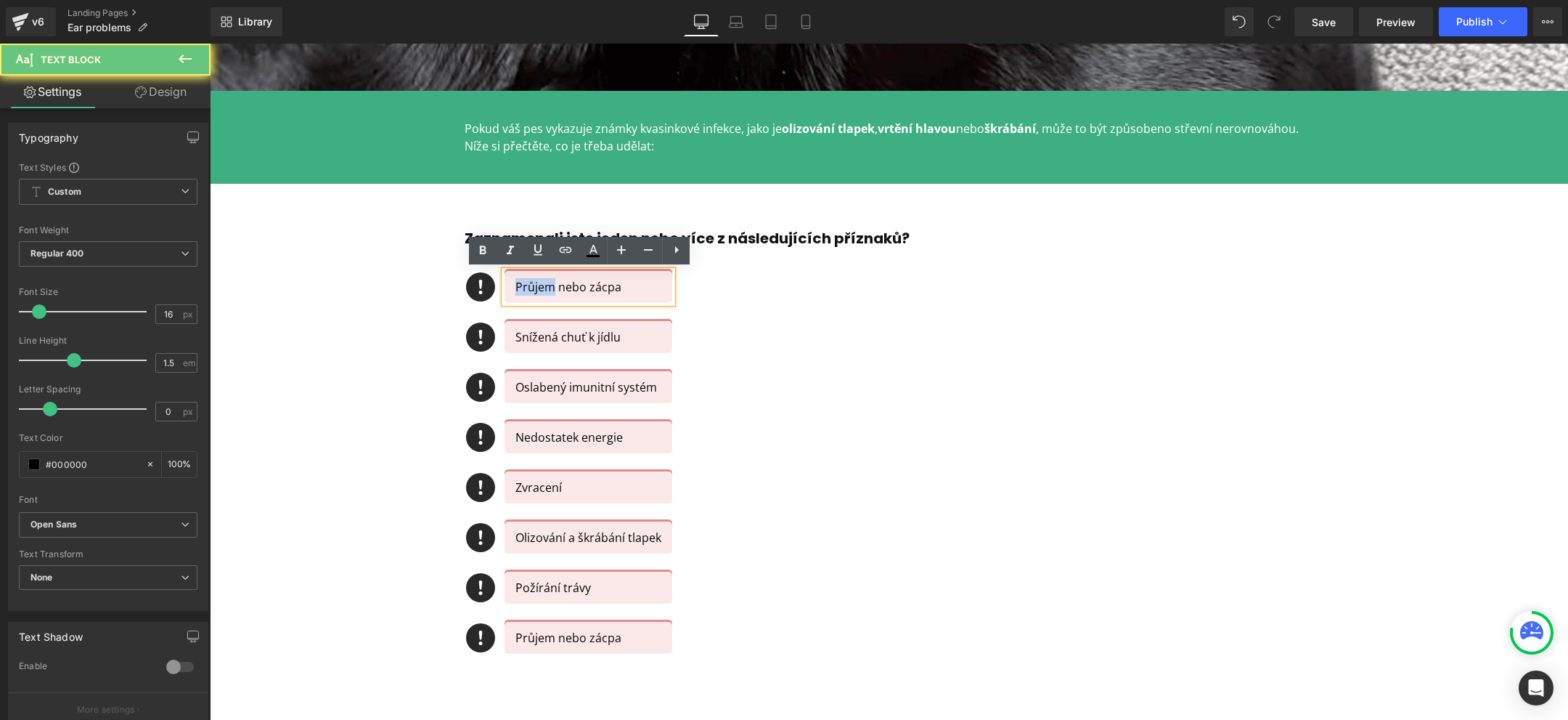
click at [540, 286] on p "Průjem nebo zácpa" at bounding box center [588, 286] width 146 height 18
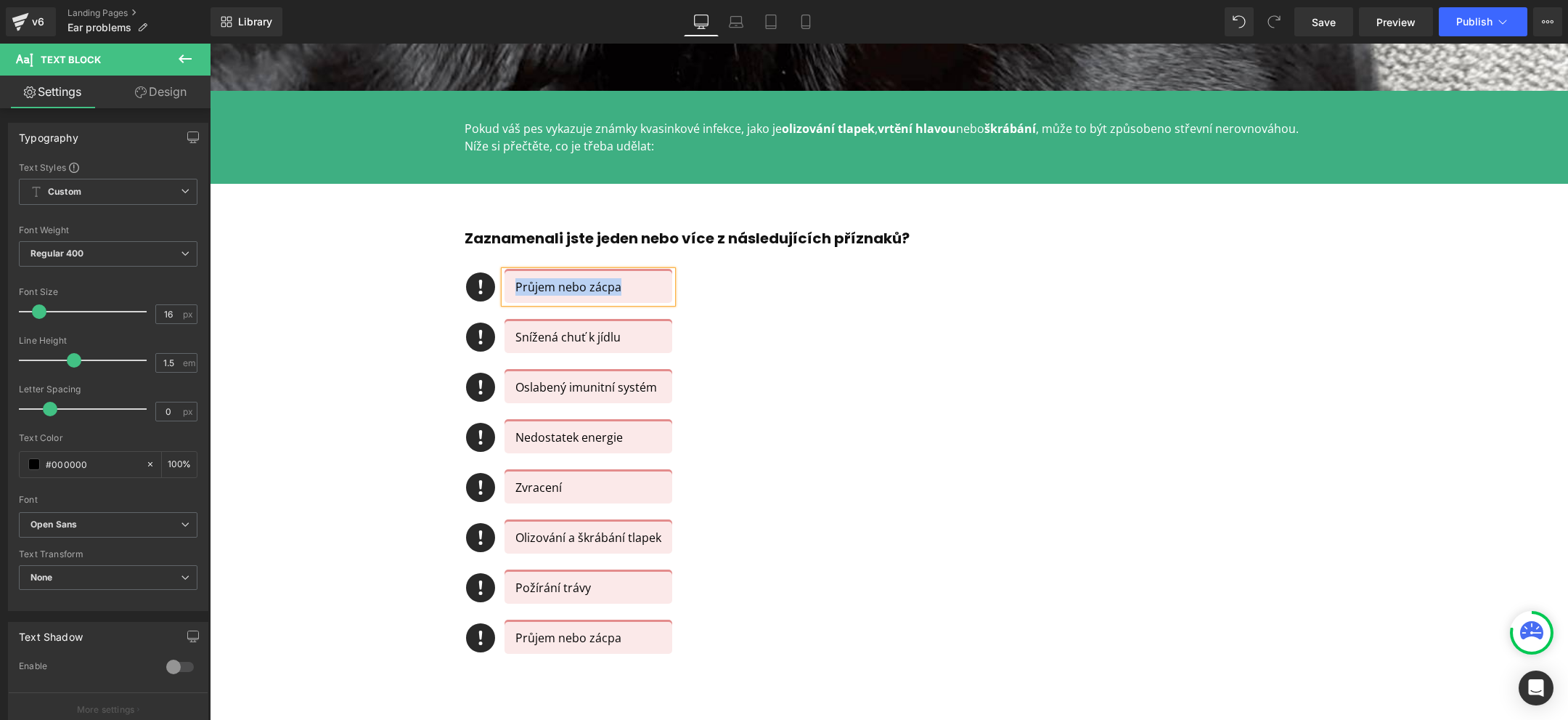
click at [554, 286] on p "Průjem nebo zácpa" at bounding box center [588, 286] width 146 height 18
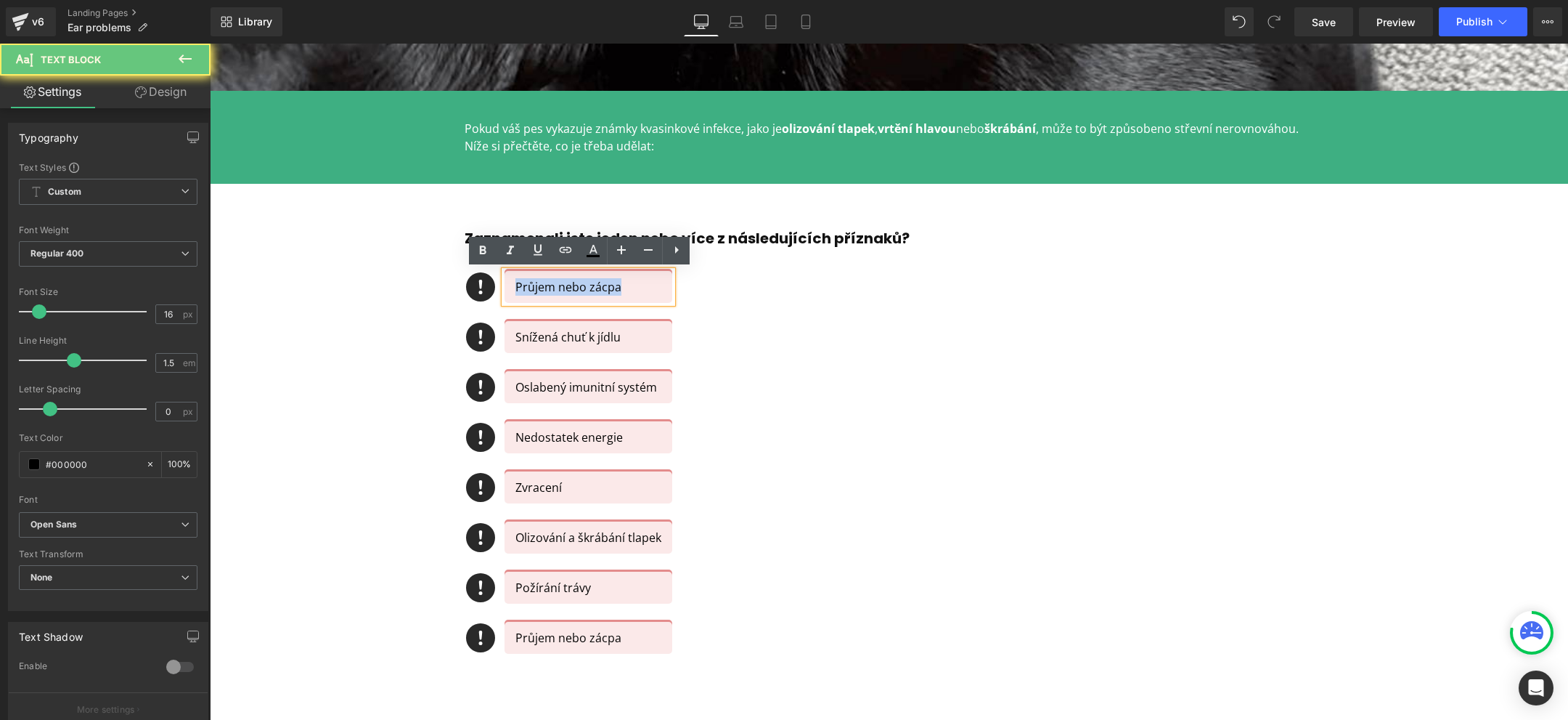
click at [554, 286] on p "Průjem nebo zácpa" at bounding box center [588, 286] width 146 height 18
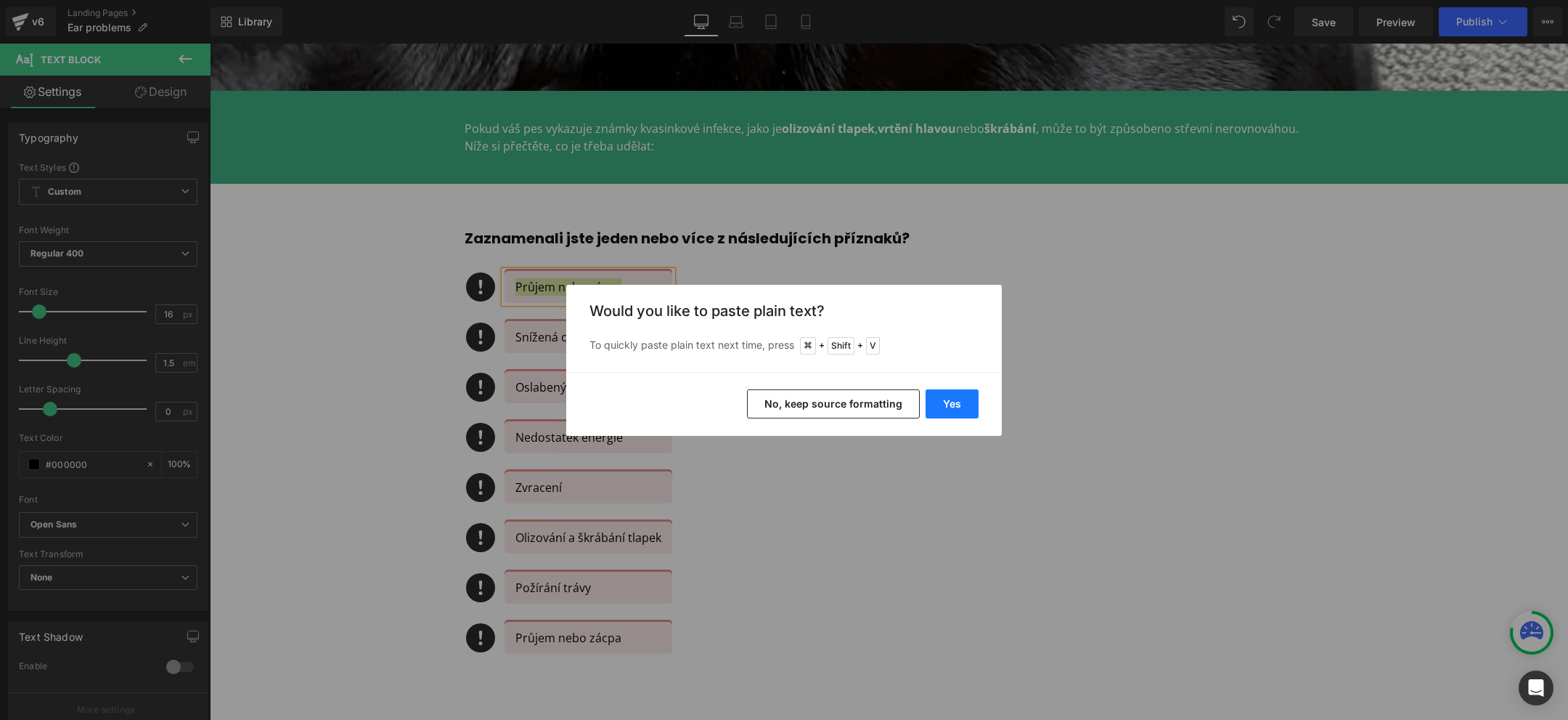
click at [943, 402] on button "Yes" at bounding box center [951, 403] width 53 height 29
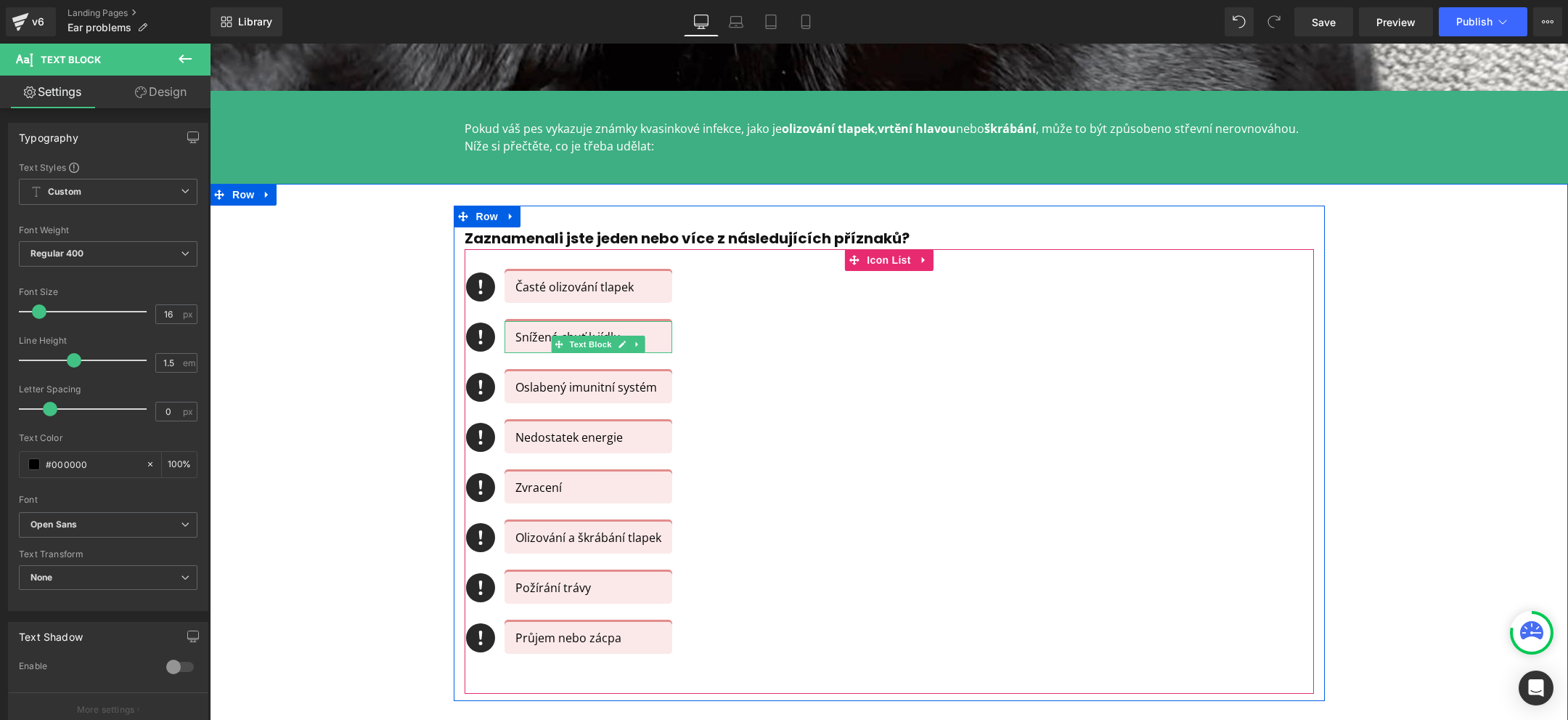
click at [536, 338] on p "Snížená chuť k jídlu" at bounding box center [588, 337] width 146 height 18
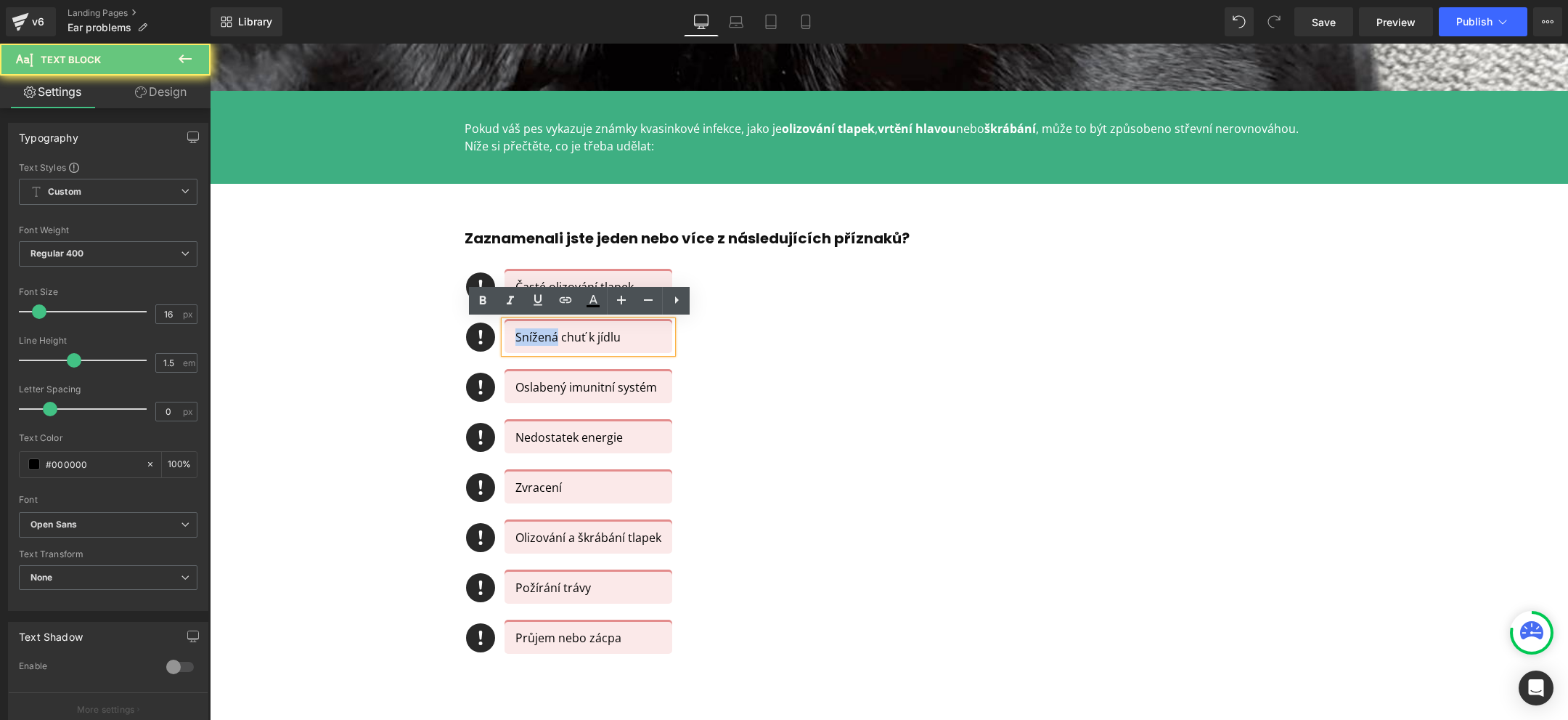
click at [536, 338] on p "Snížená chuť k jídlu" at bounding box center [588, 337] width 146 height 18
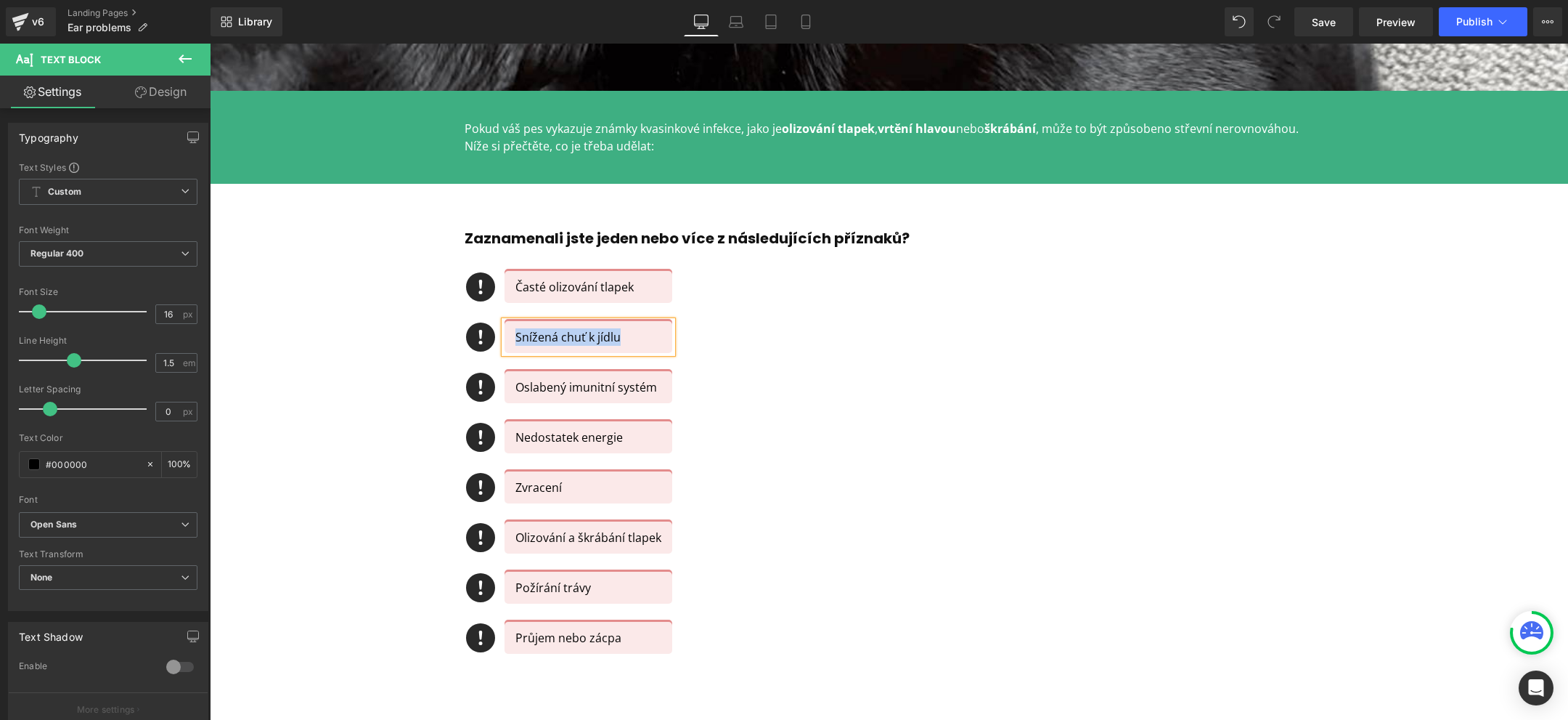
copy p "Snížená chuť k jídlu"
click at [534, 541] on p "Olizování a škrábání tlapek" at bounding box center [588, 537] width 146 height 18
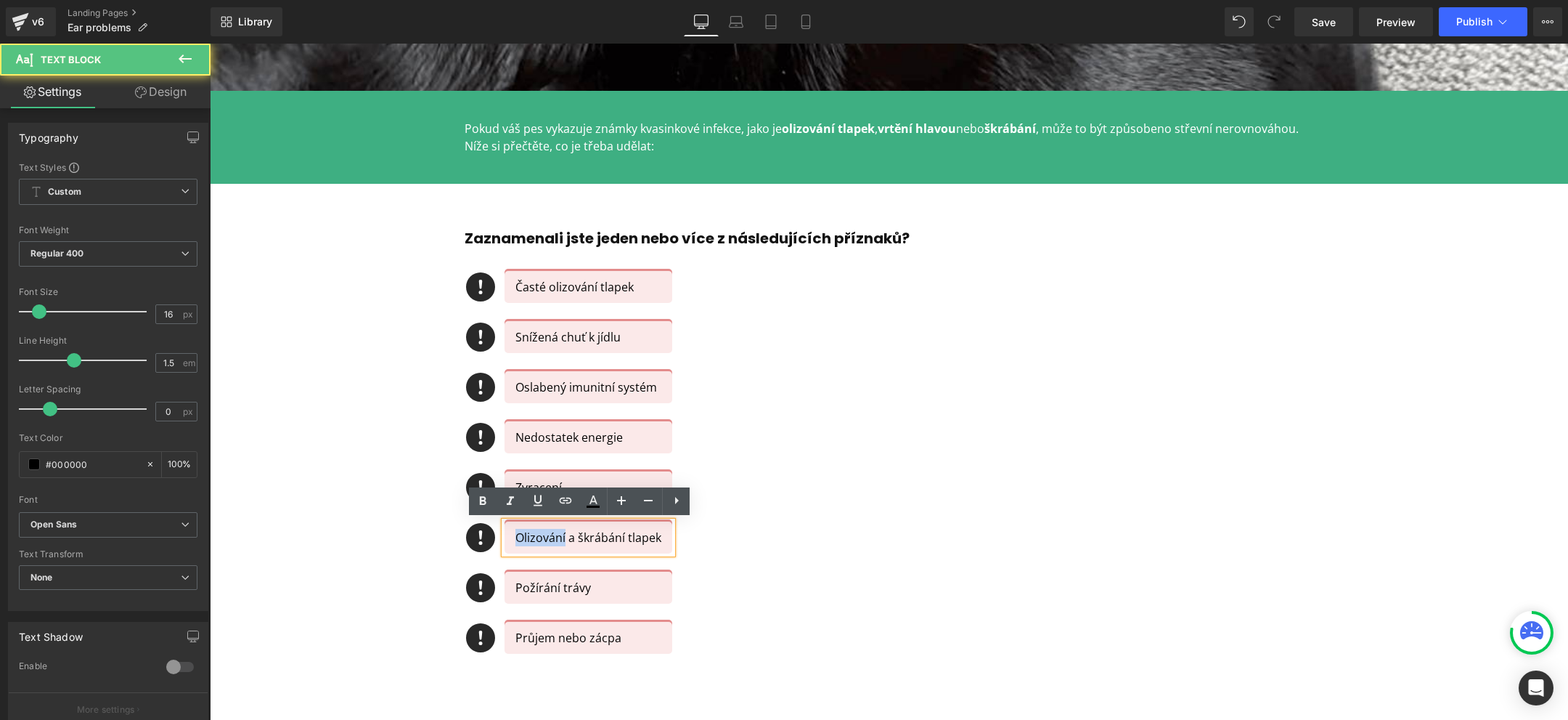
click at [534, 541] on p "Olizování a škrábání tlapek" at bounding box center [588, 537] width 146 height 18
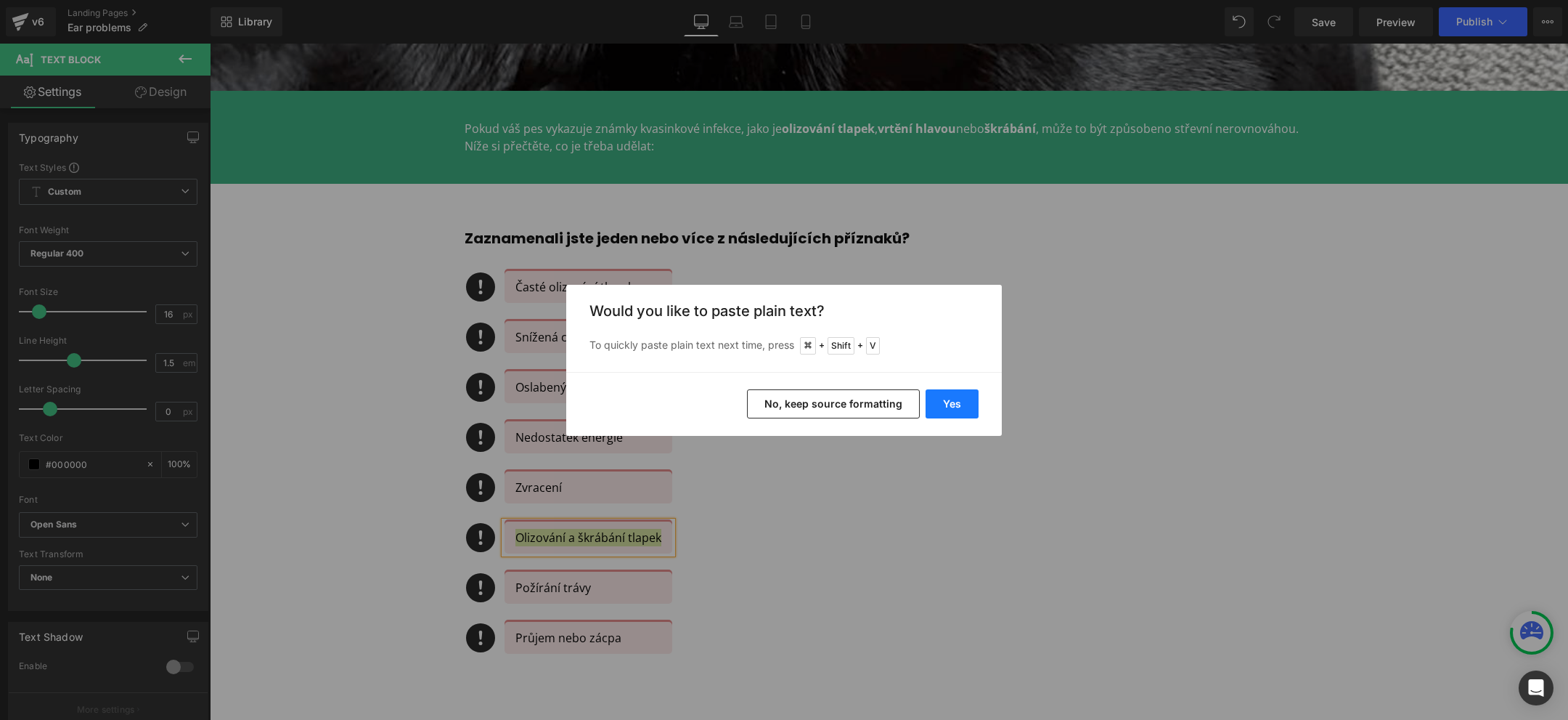
click at [948, 399] on button "Yes" at bounding box center [951, 403] width 53 height 29
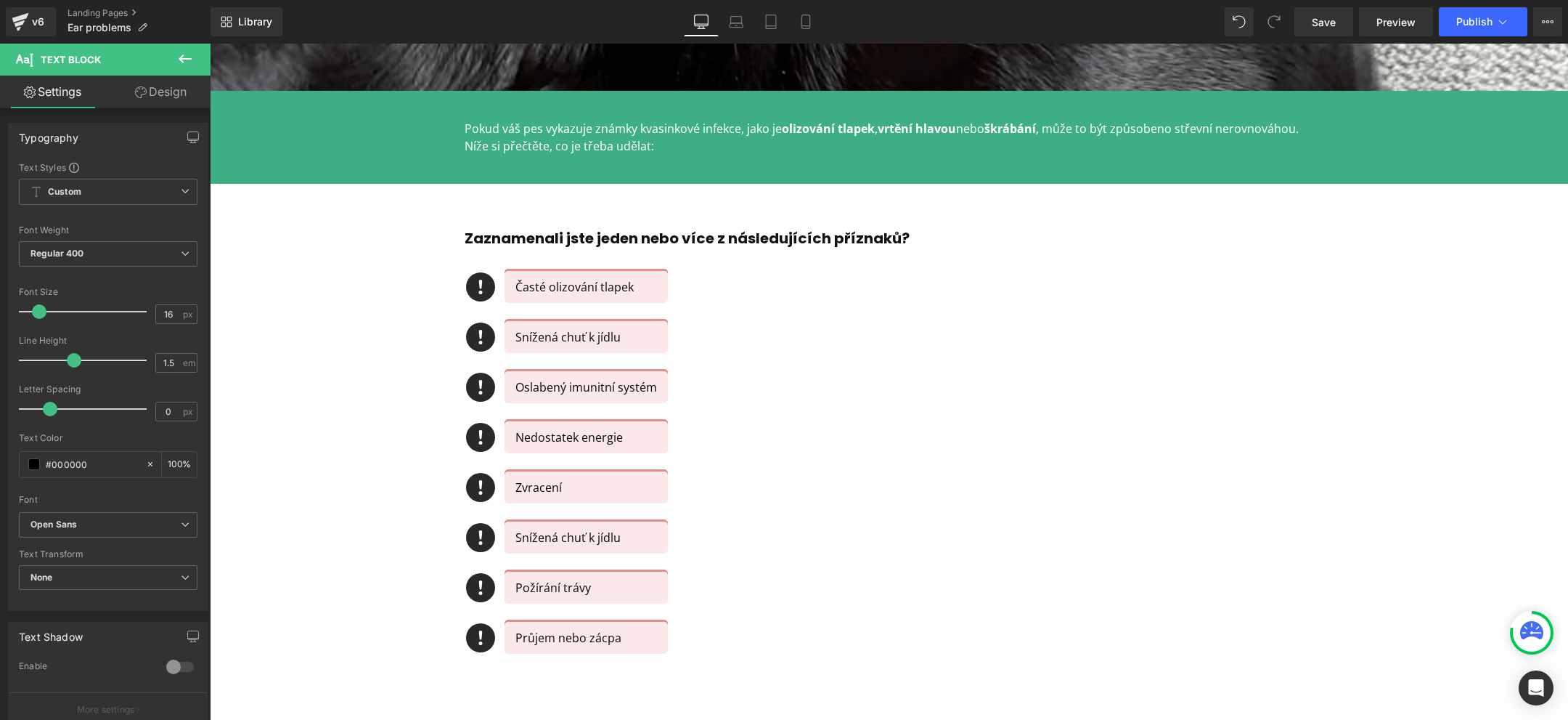
click at [559, 338] on div "Snížená chuť k jídlu Text Block" at bounding box center [586, 337] width 164 height 32
click at [559, 338] on p "Snížená chuť k jídlu" at bounding box center [586, 337] width 142 height 18
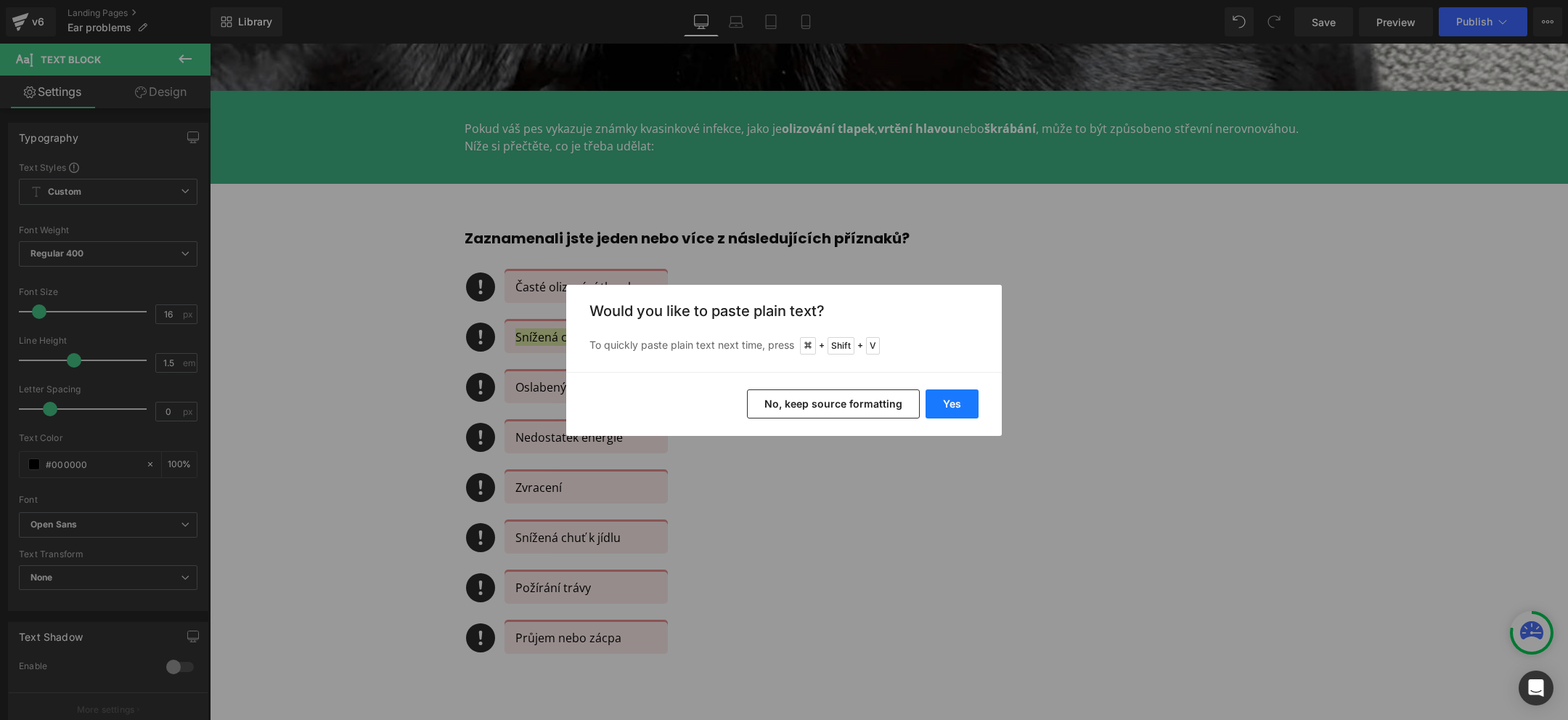
click at [949, 402] on button "Yes" at bounding box center [951, 403] width 53 height 29
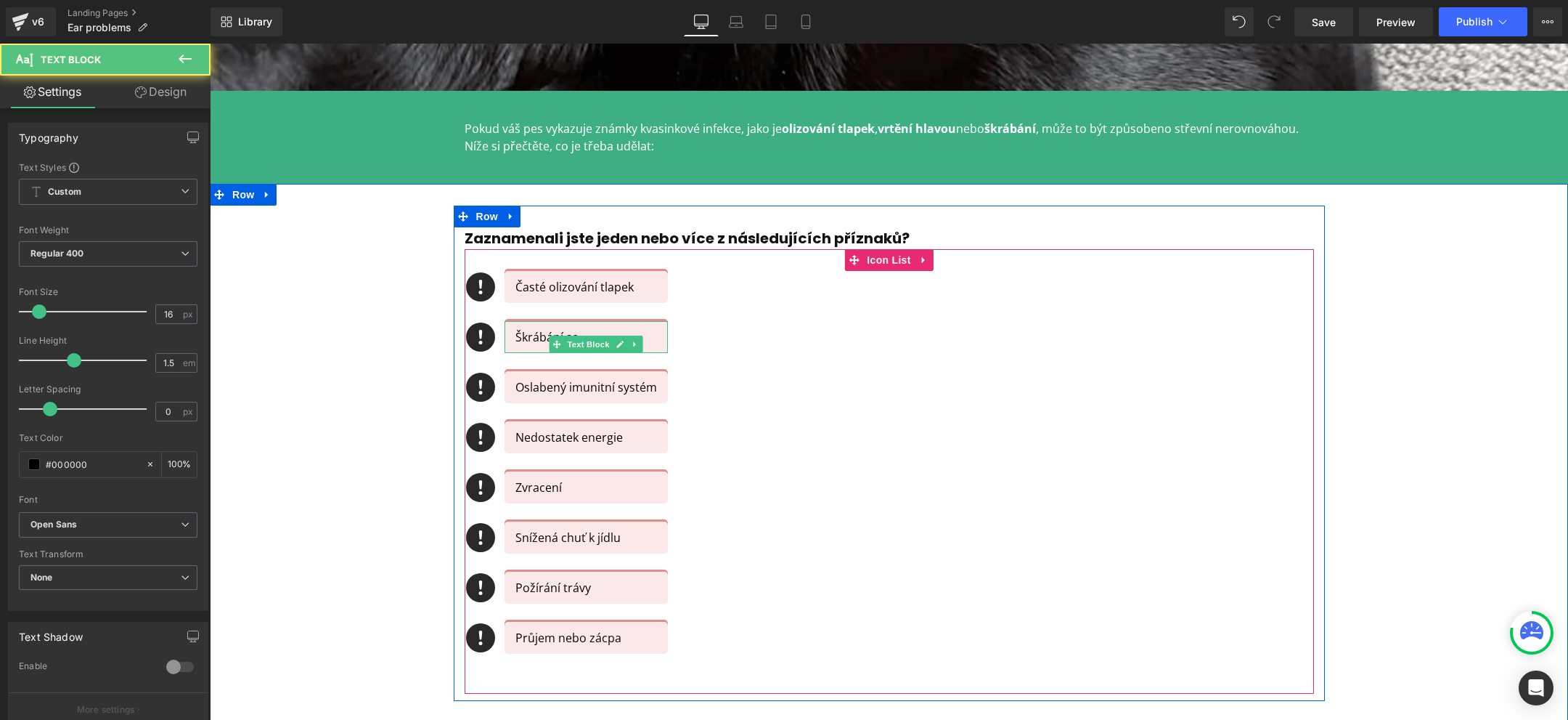
click at [525, 337] on p "Škrábání se" at bounding box center [586, 337] width 142 height 18
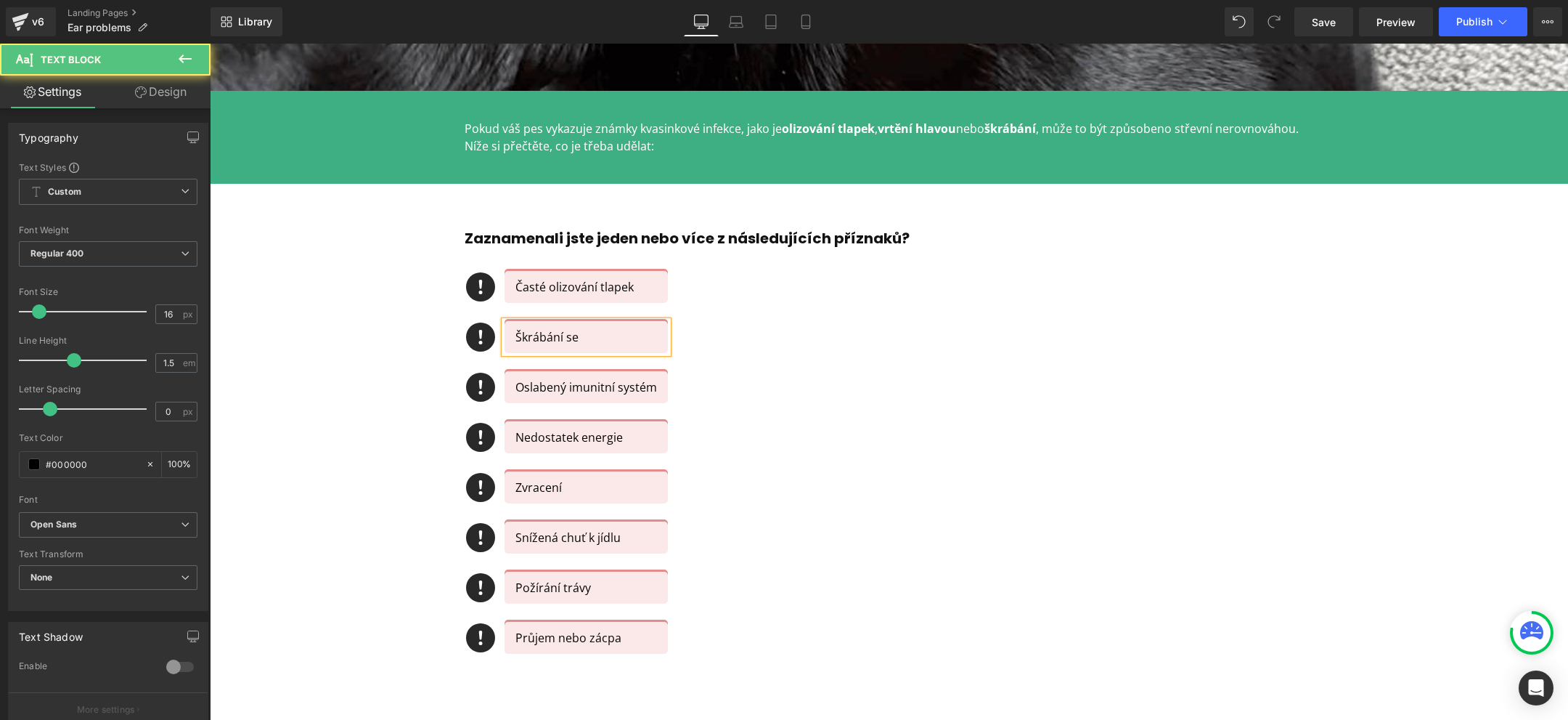
click at [525, 337] on p "Škrábání se" at bounding box center [586, 337] width 142 height 18
copy p "Škrábání se"
click at [850, 390] on div "Icon Časté olizování tlapek Text Block Icon Škrábání se Text Block Icon Oslaben…" at bounding box center [888, 471] width 849 height 401
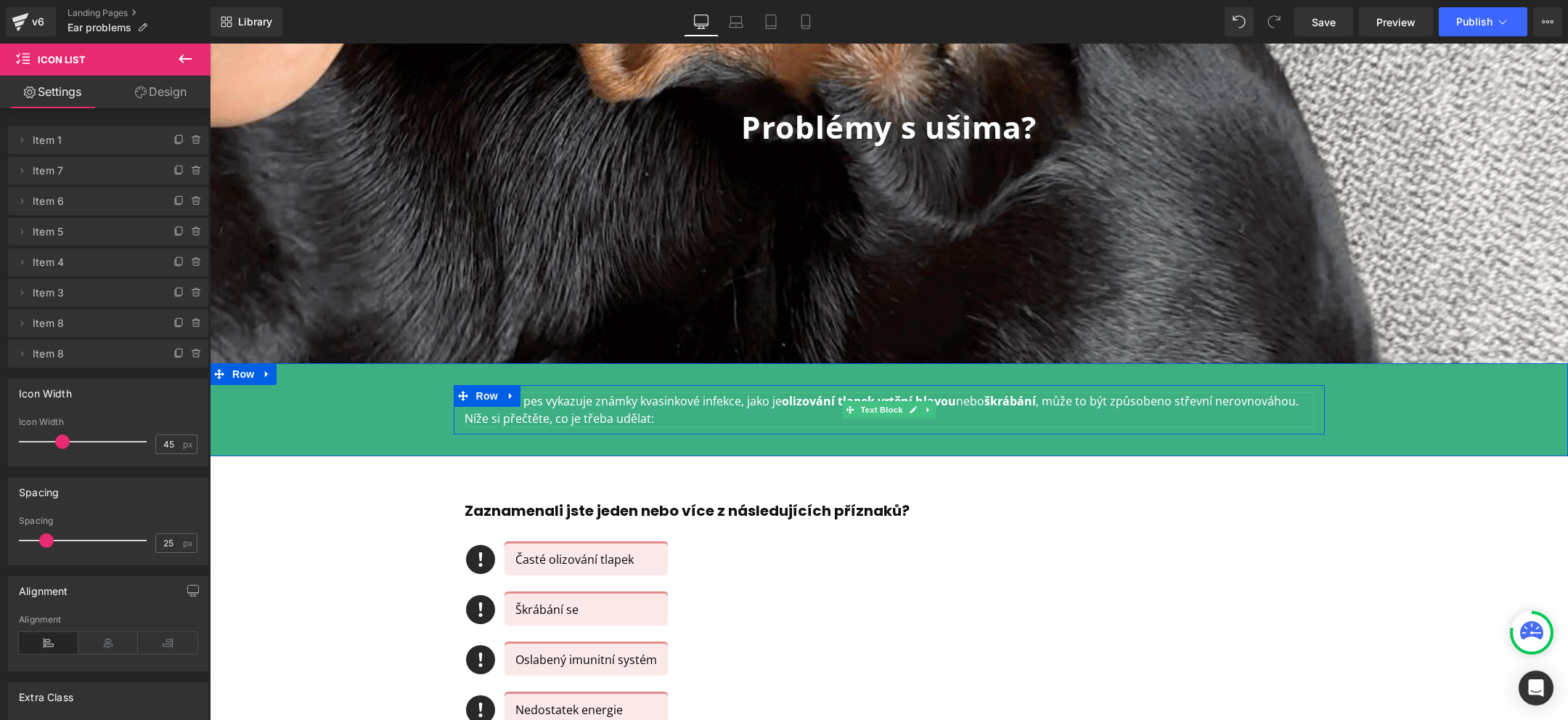
scroll to position [103, 0]
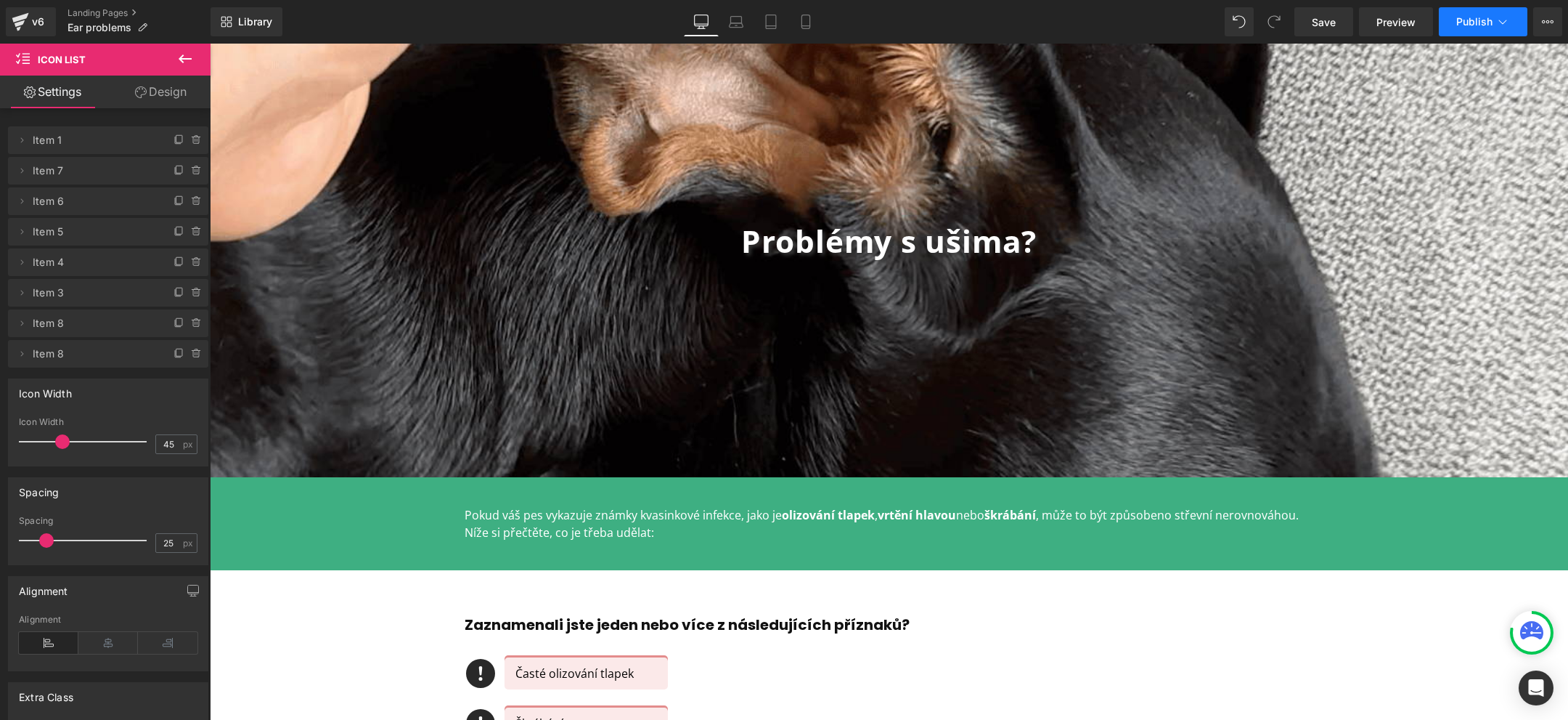
click at [1464, 22] on span "Publish" at bounding box center [1474, 22] width 36 height 12
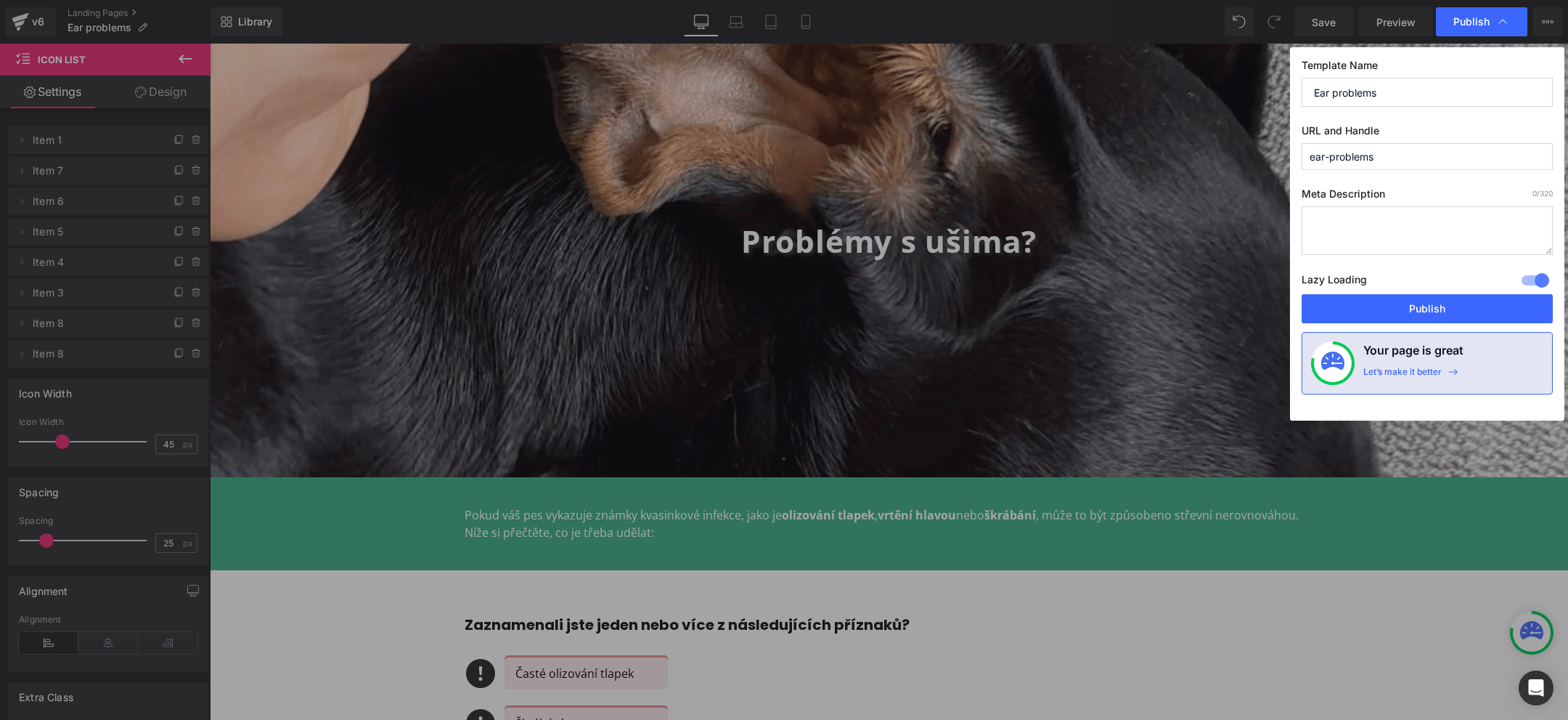
click at [1315, 160] on input "ear-problems" at bounding box center [1427, 156] width 251 height 27
click at [1386, 160] on input "ear-problems" at bounding box center [1427, 156] width 251 height 27
type input "problemy-s-usima"
click at [1406, 296] on button "Publish" at bounding box center [1427, 308] width 251 height 29
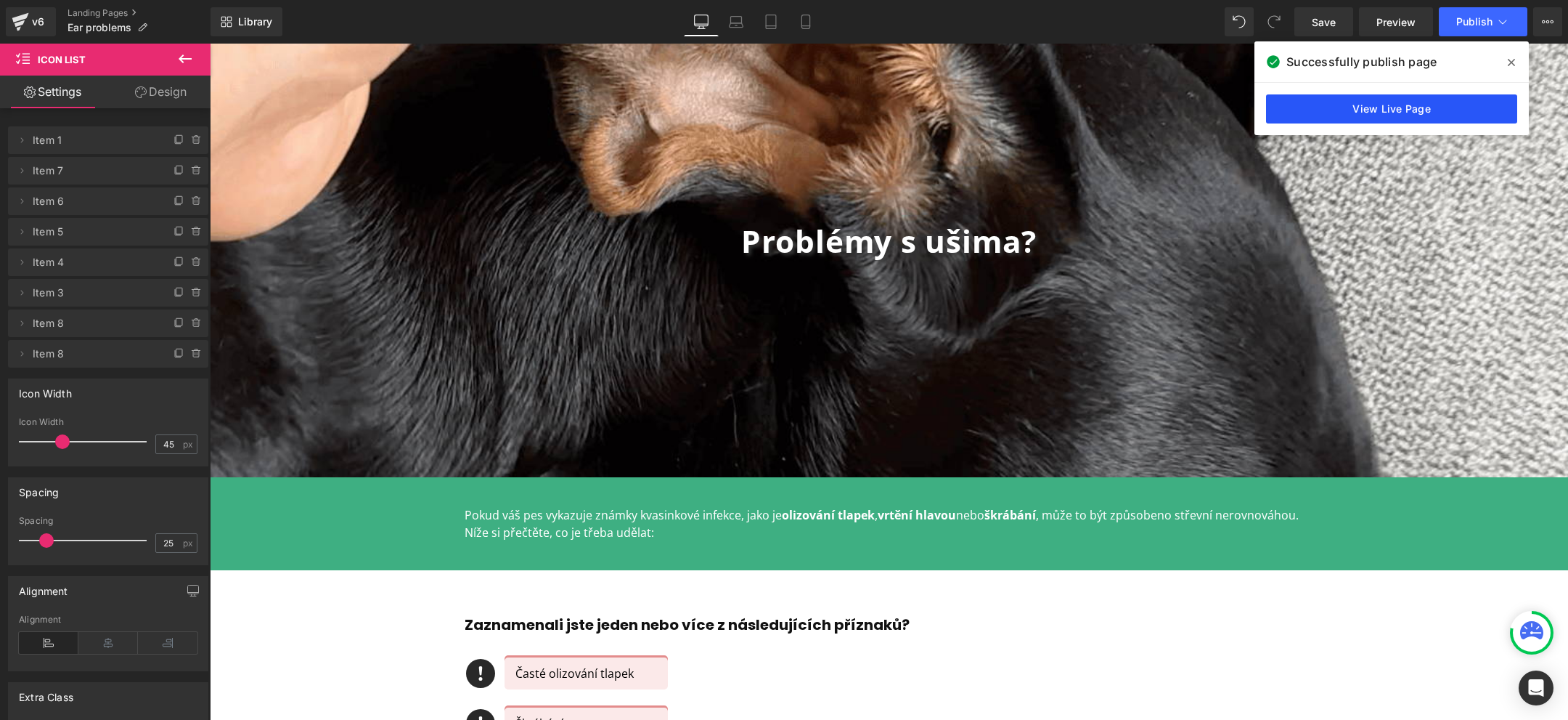
click at [1414, 114] on link "View Live Page" at bounding box center [1391, 109] width 251 height 29
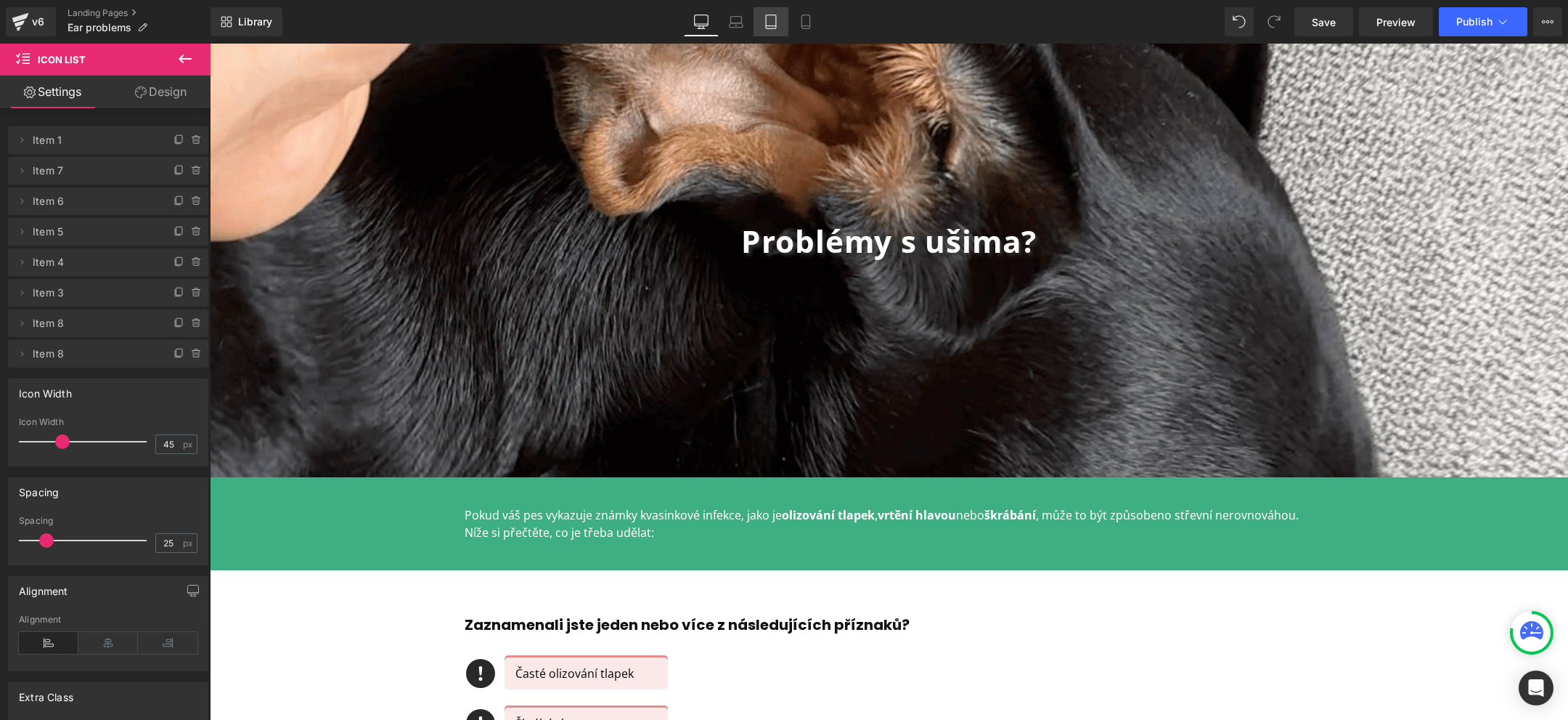
click at [783, 25] on link "Tablet" at bounding box center [771, 22] width 35 height 29
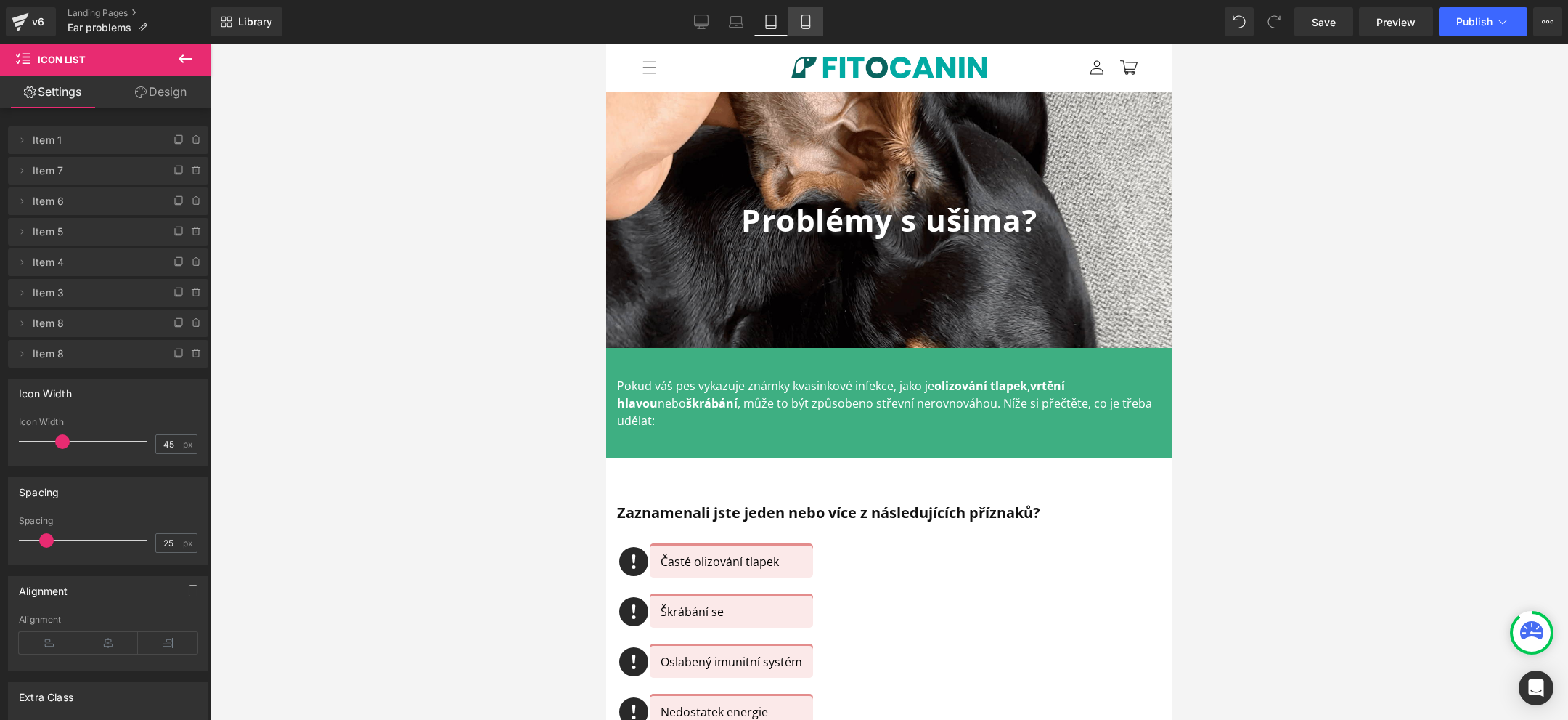
click at [821, 19] on link "Mobile" at bounding box center [806, 22] width 35 height 29
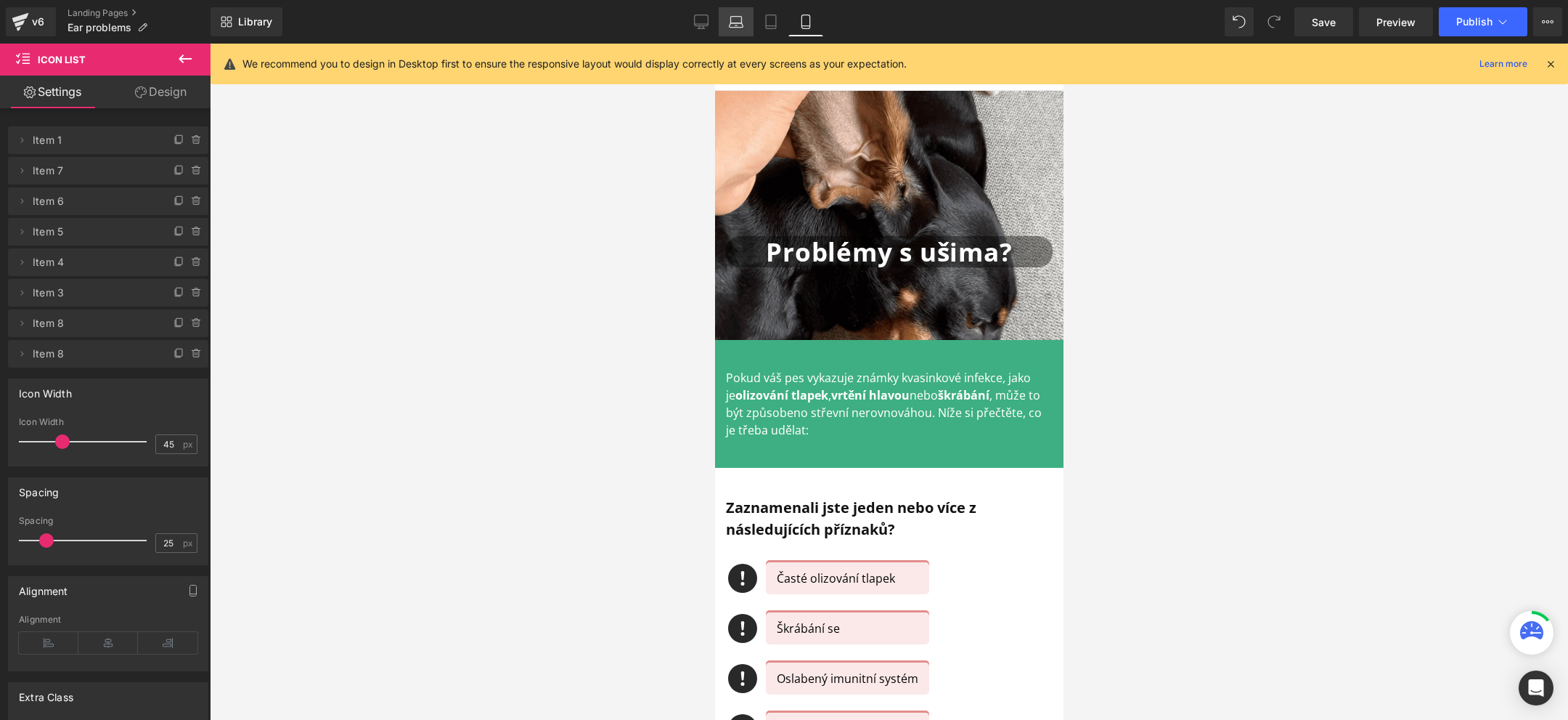
click at [735, 8] on link "Laptop" at bounding box center [736, 22] width 35 height 29
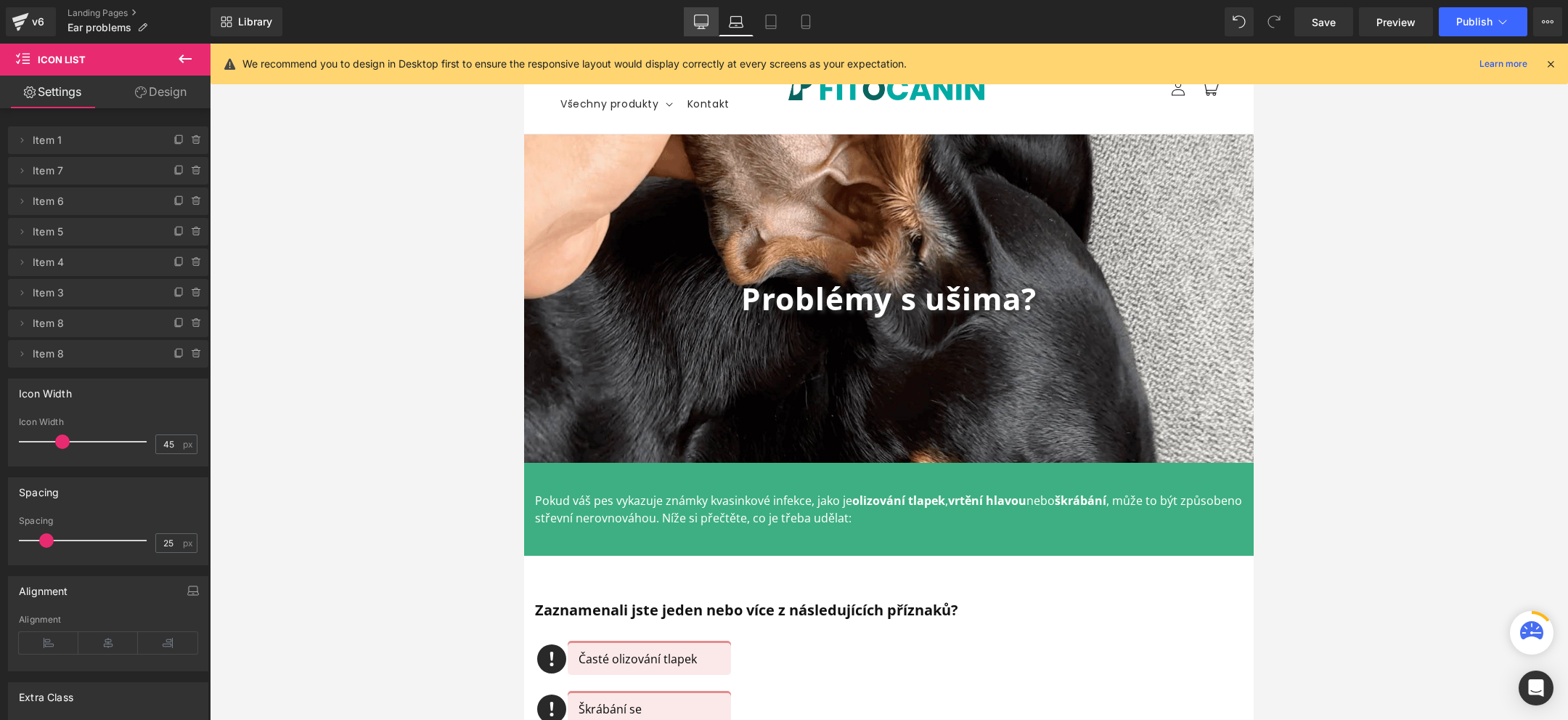
click at [708, 17] on icon at bounding box center [701, 20] width 14 height 11
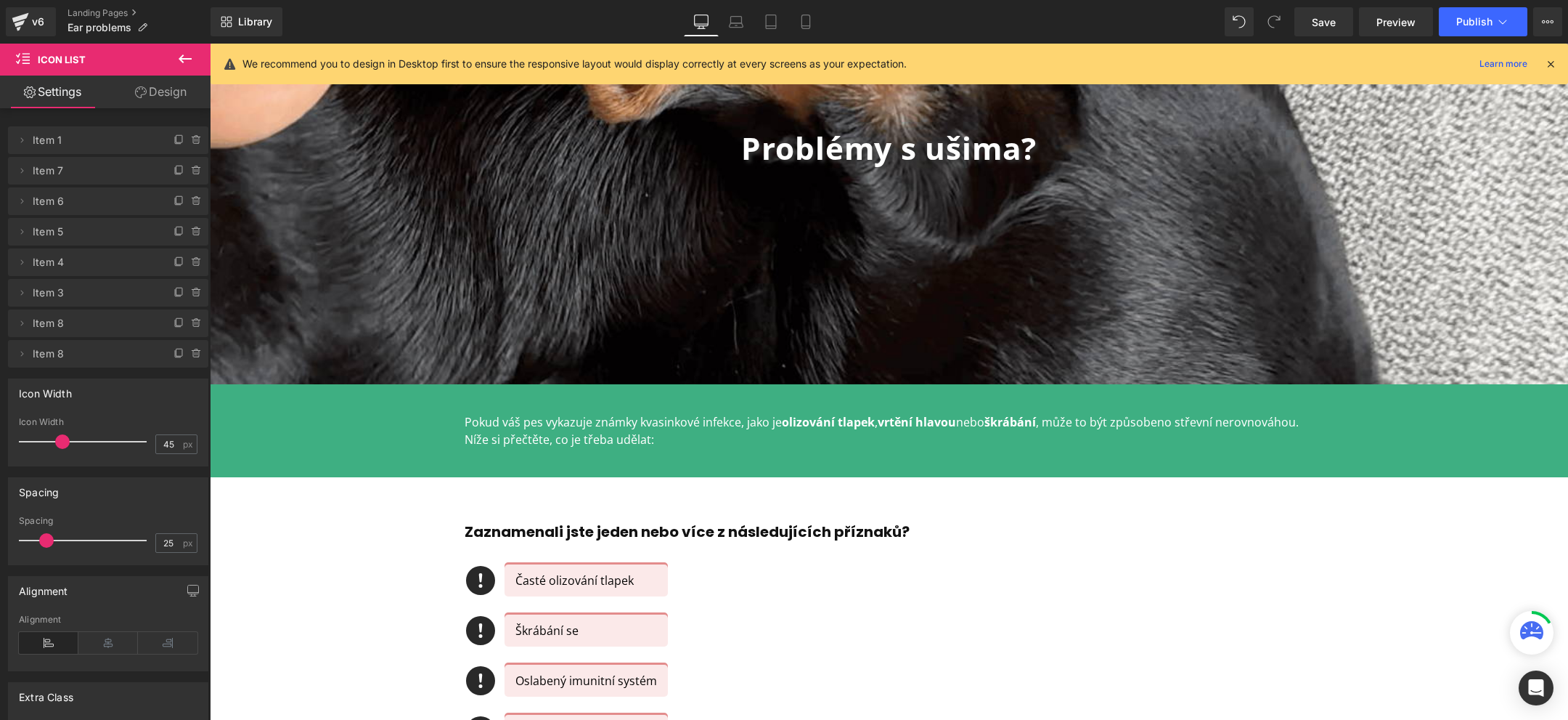
scroll to position [197, 0]
